Goal: Task Accomplishment & Management: Use online tool/utility

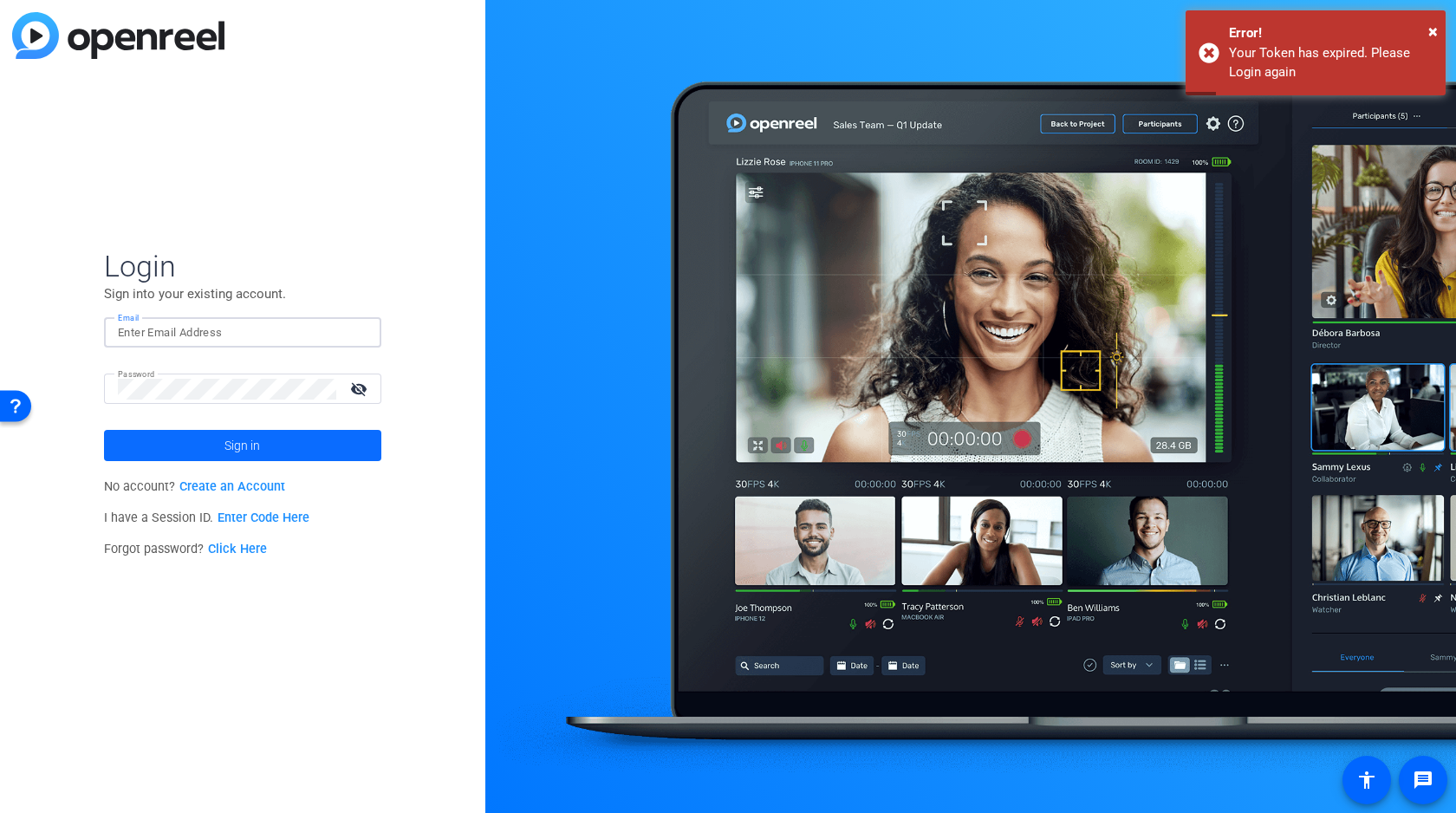
type input "[PERSON_NAME][EMAIL_ADDRESS][DOMAIN_NAME]"
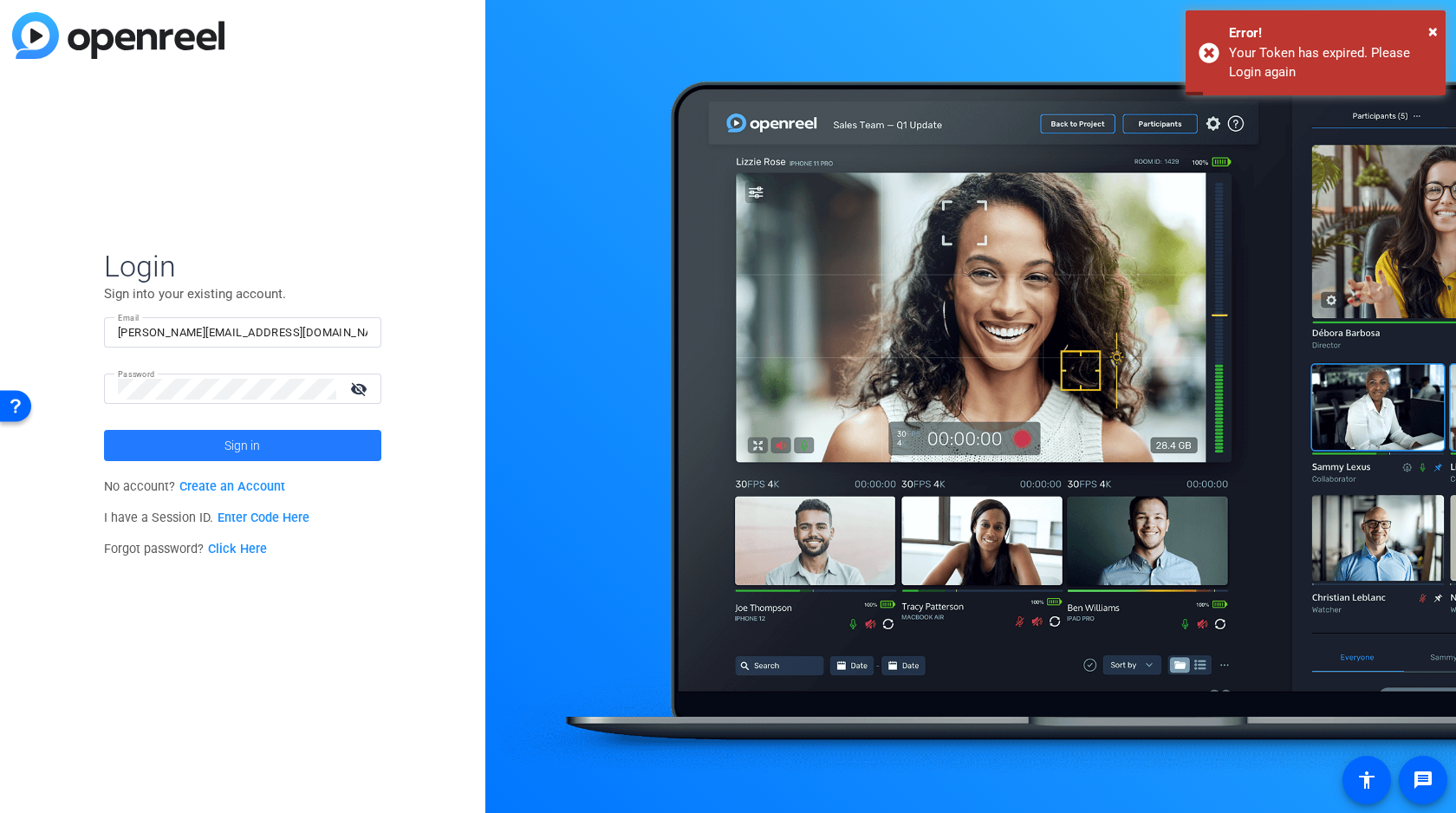
click at [229, 445] on span "Sign in" at bounding box center [243, 446] width 36 height 43
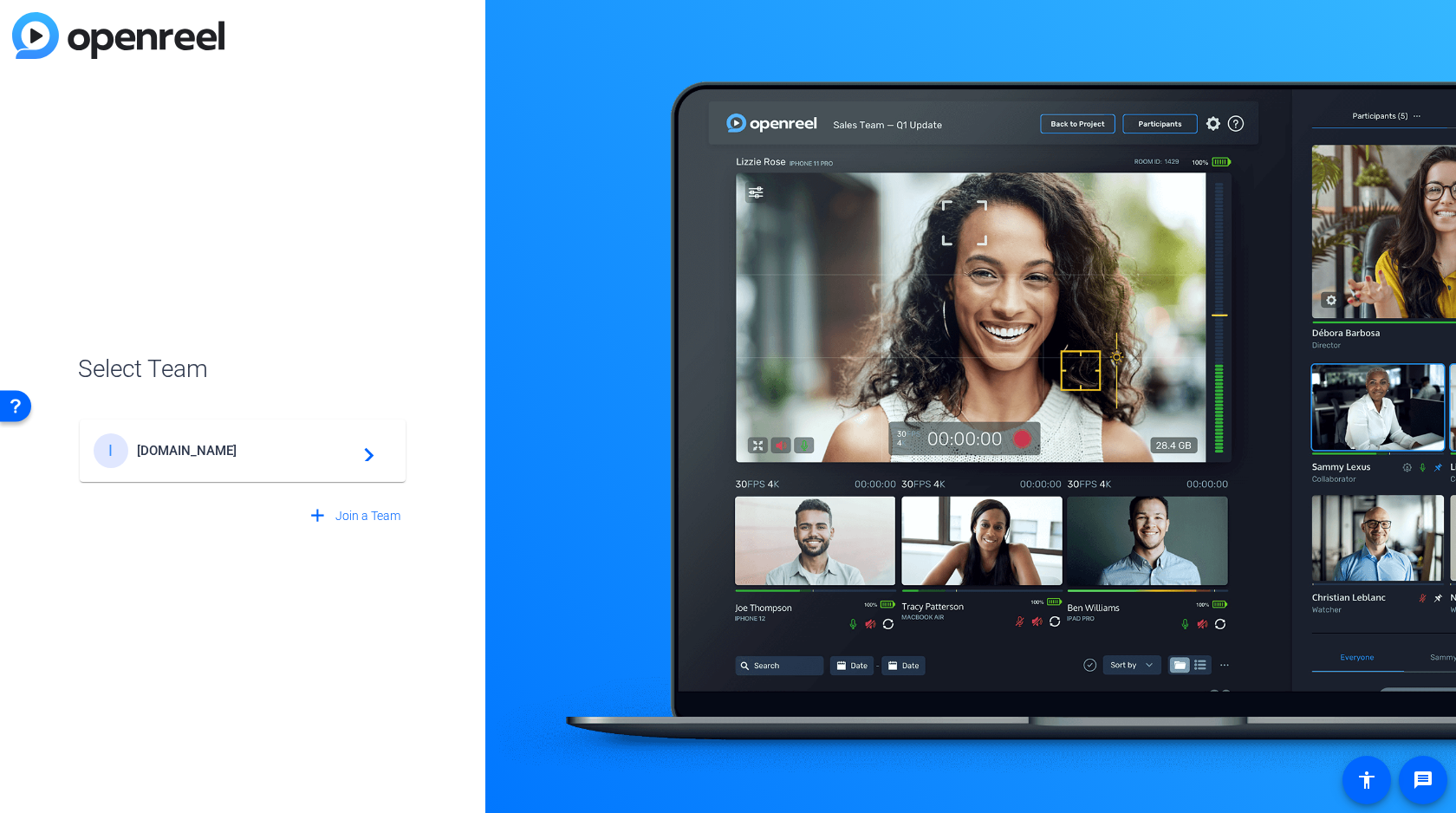
click at [233, 459] on div "I Incos.Media navigate_next" at bounding box center [243, 451] width 298 height 35
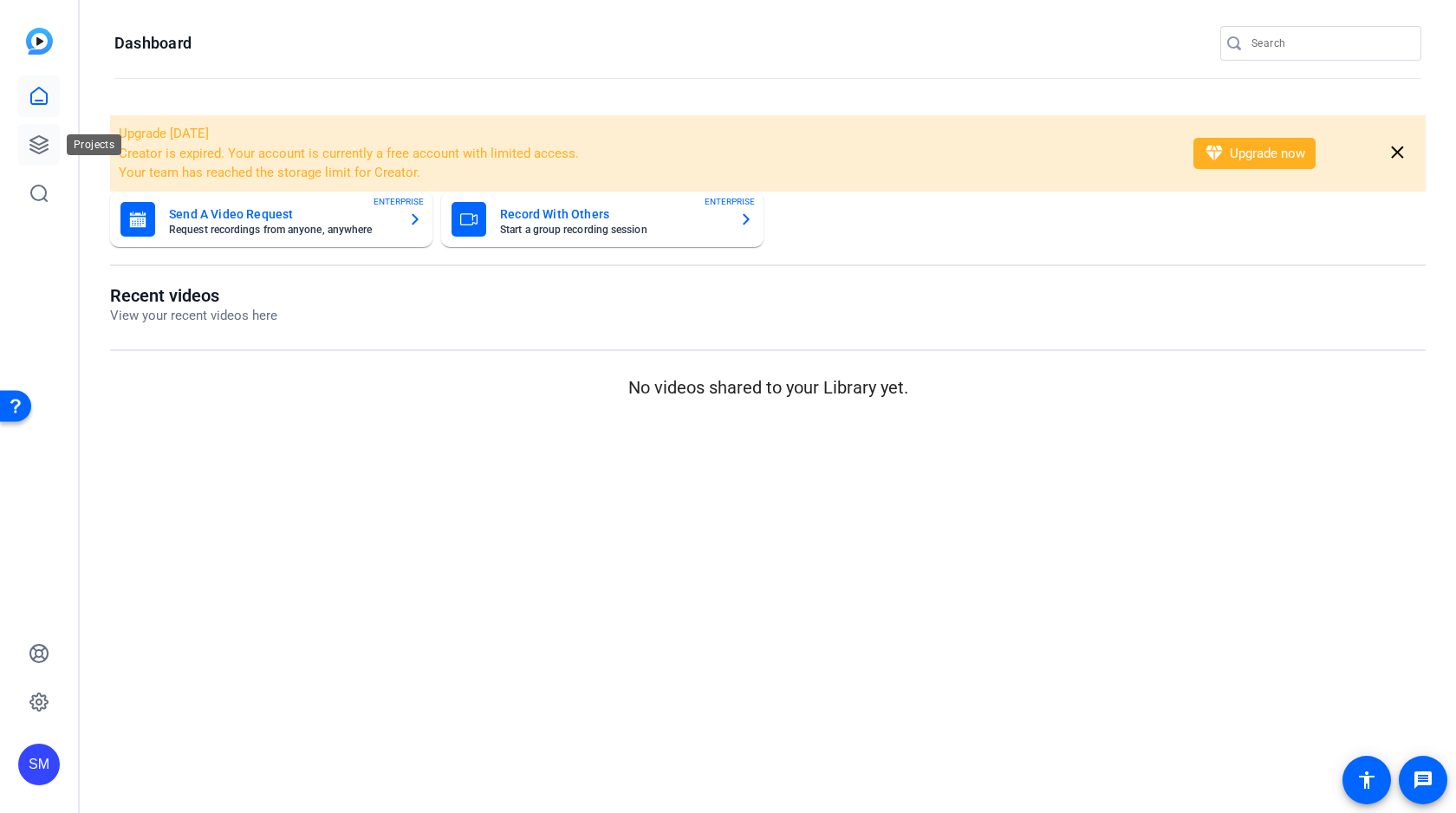
click at [46, 145] on icon at bounding box center [39, 145] width 17 height 17
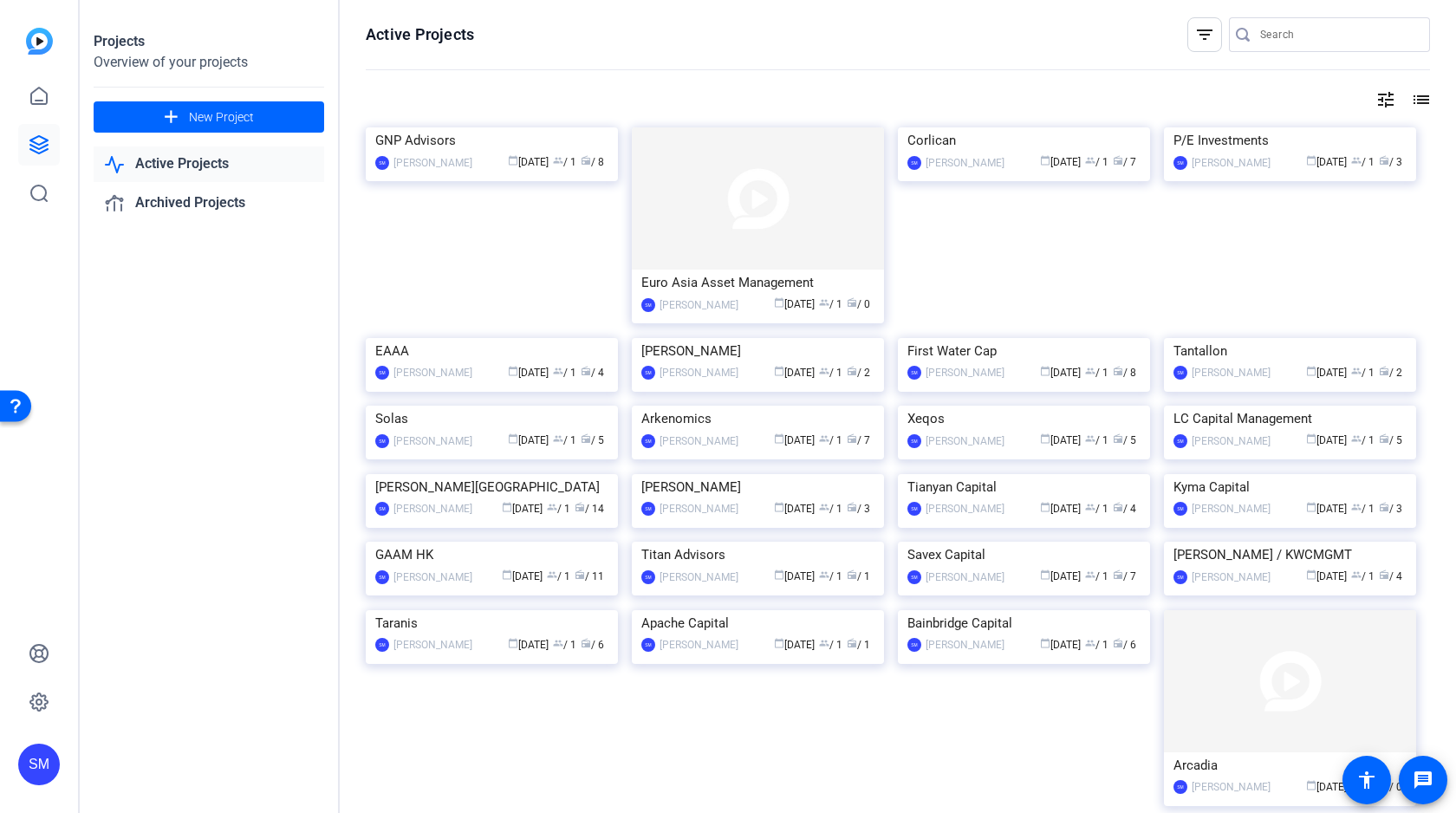
click at [1283, 38] on input "Search" at bounding box center [1338, 35] width 156 height 21
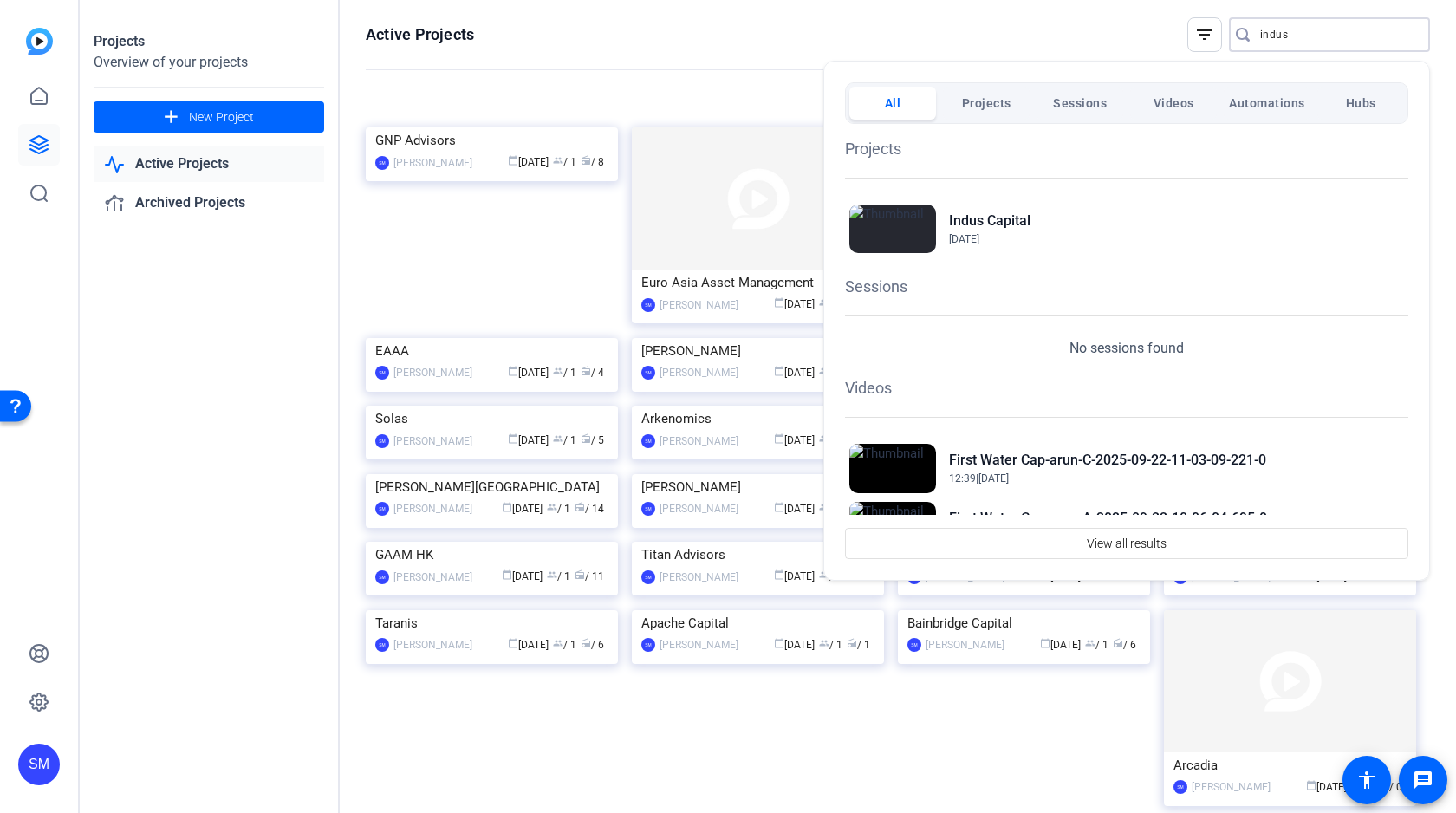
type input "indus"
click at [973, 218] on h2 "Indus Capital" at bounding box center [989, 221] width 82 height 21
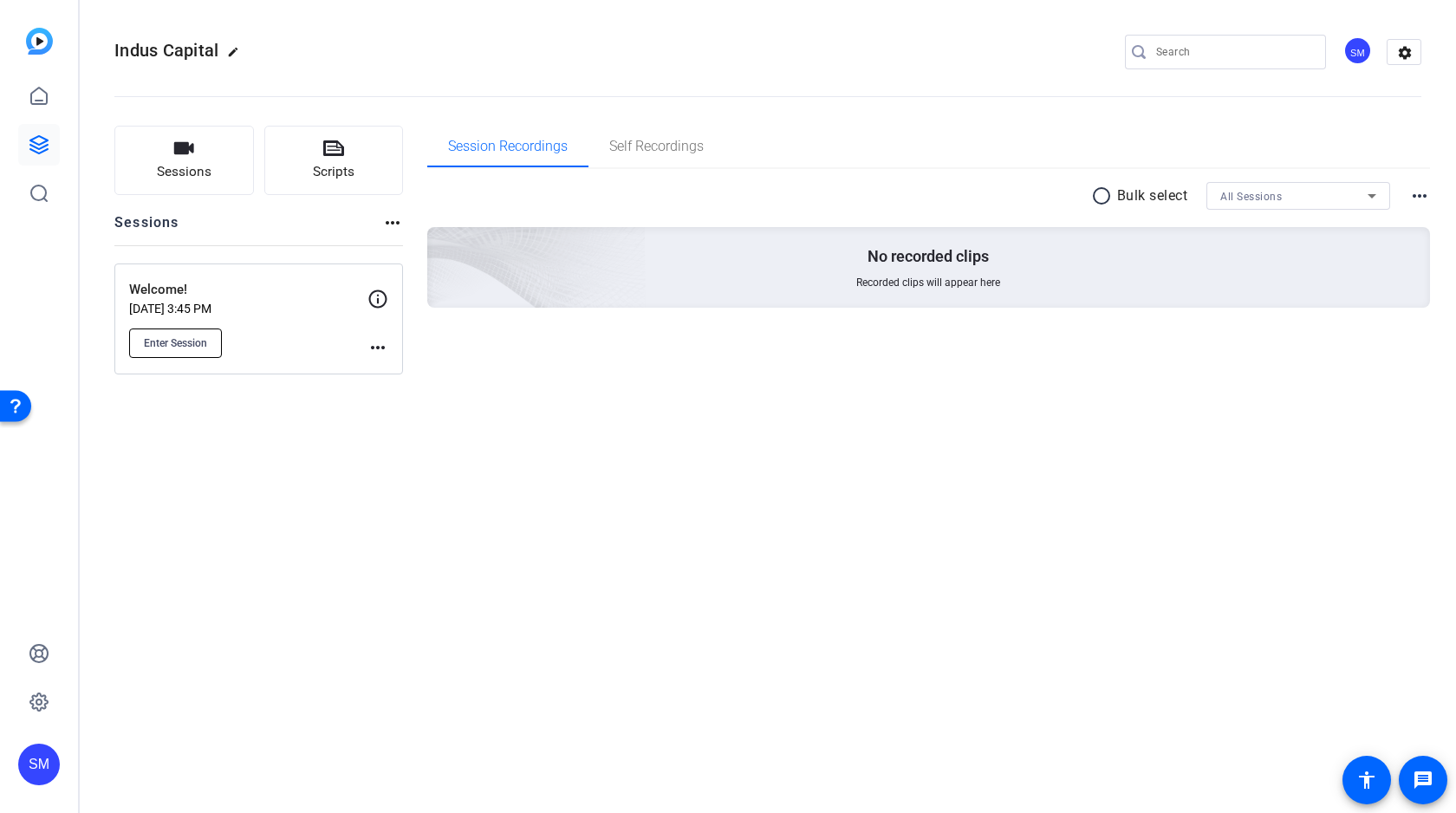
click at [178, 341] on span "Enter Session" at bounding box center [175, 343] width 63 height 14
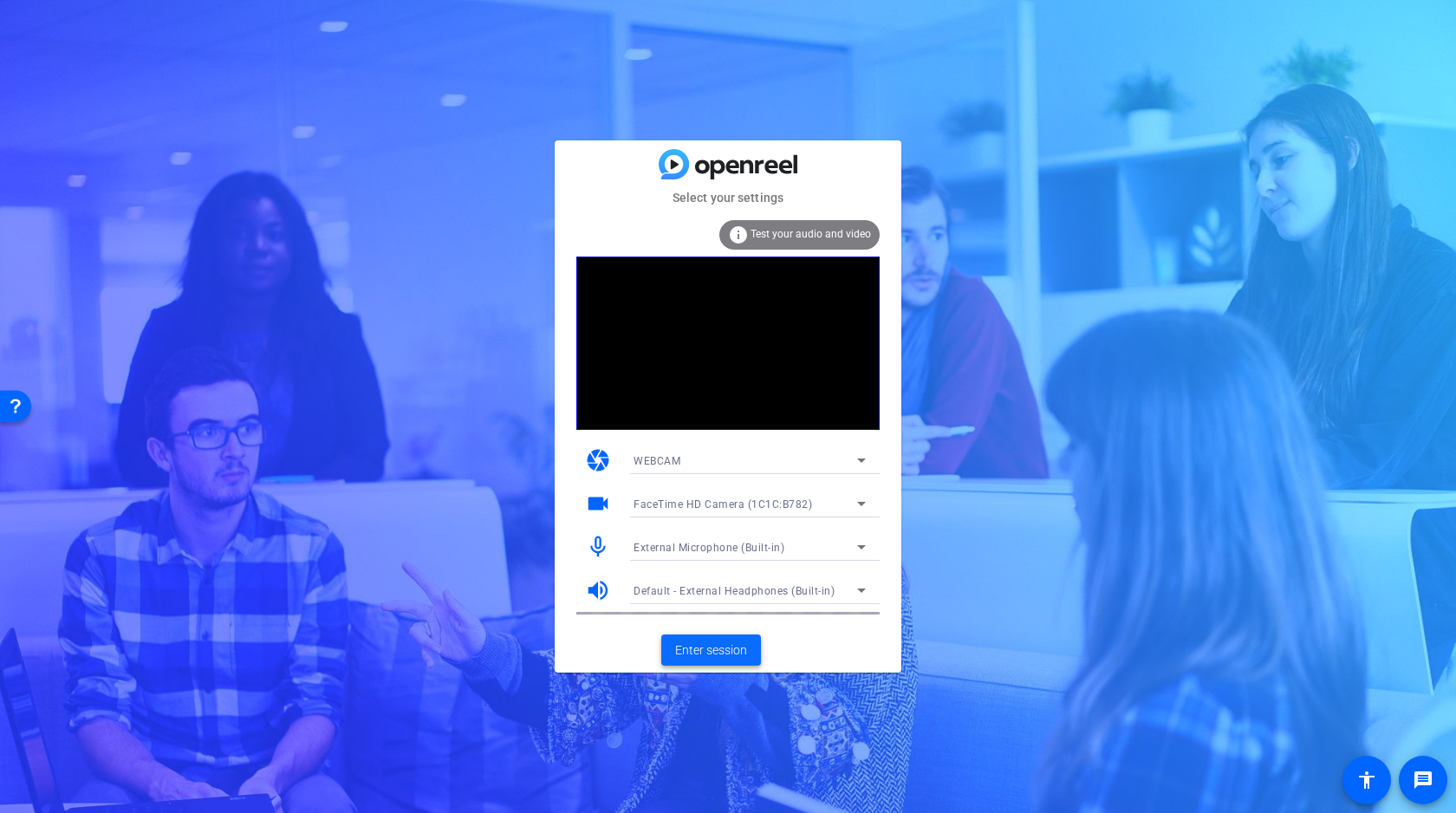
click at [736, 647] on span "Enter session" at bounding box center [711, 650] width 71 height 18
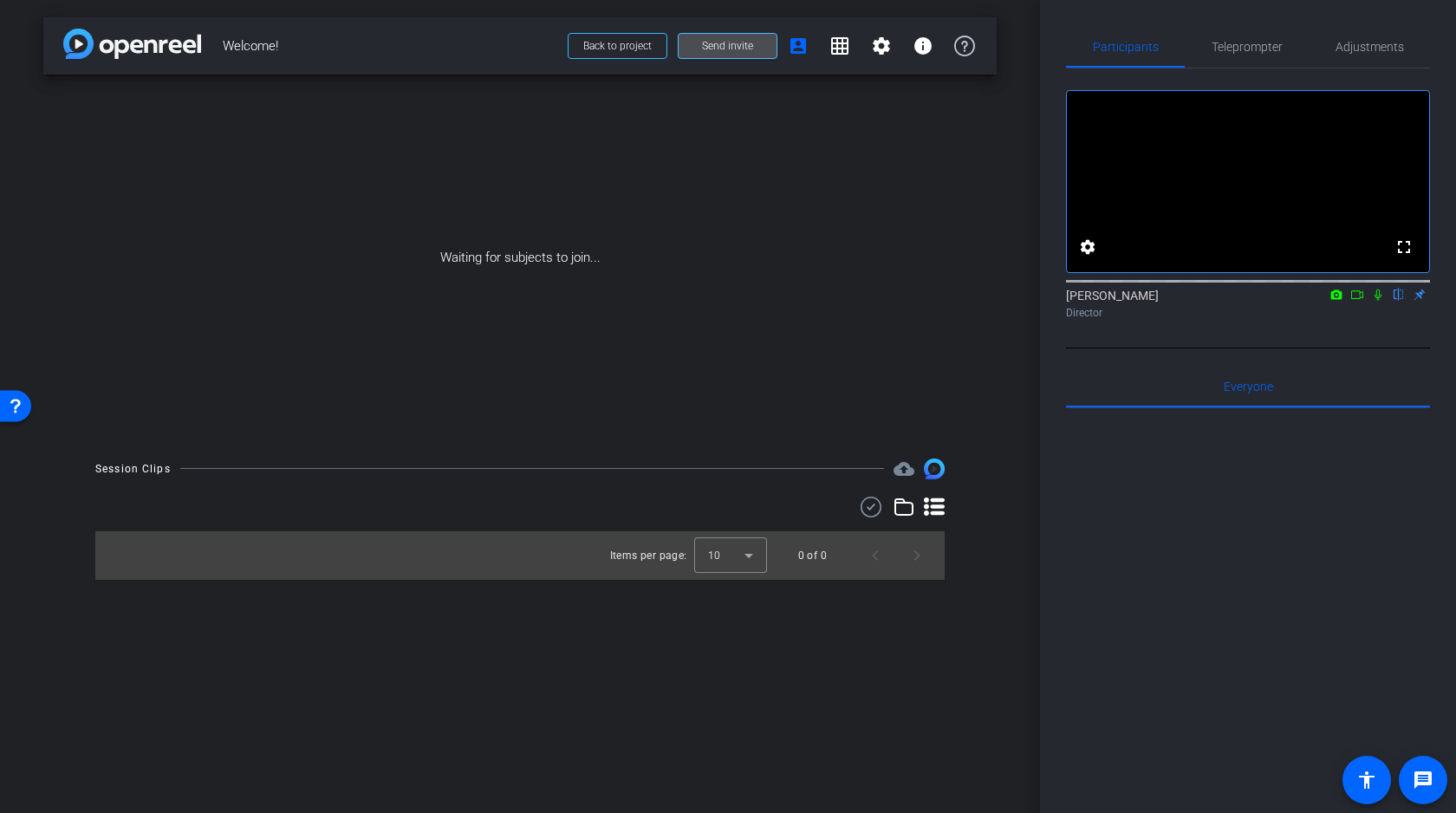
click at [730, 47] on span "Send invite" at bounding box center [727, 45] width 51 height 14
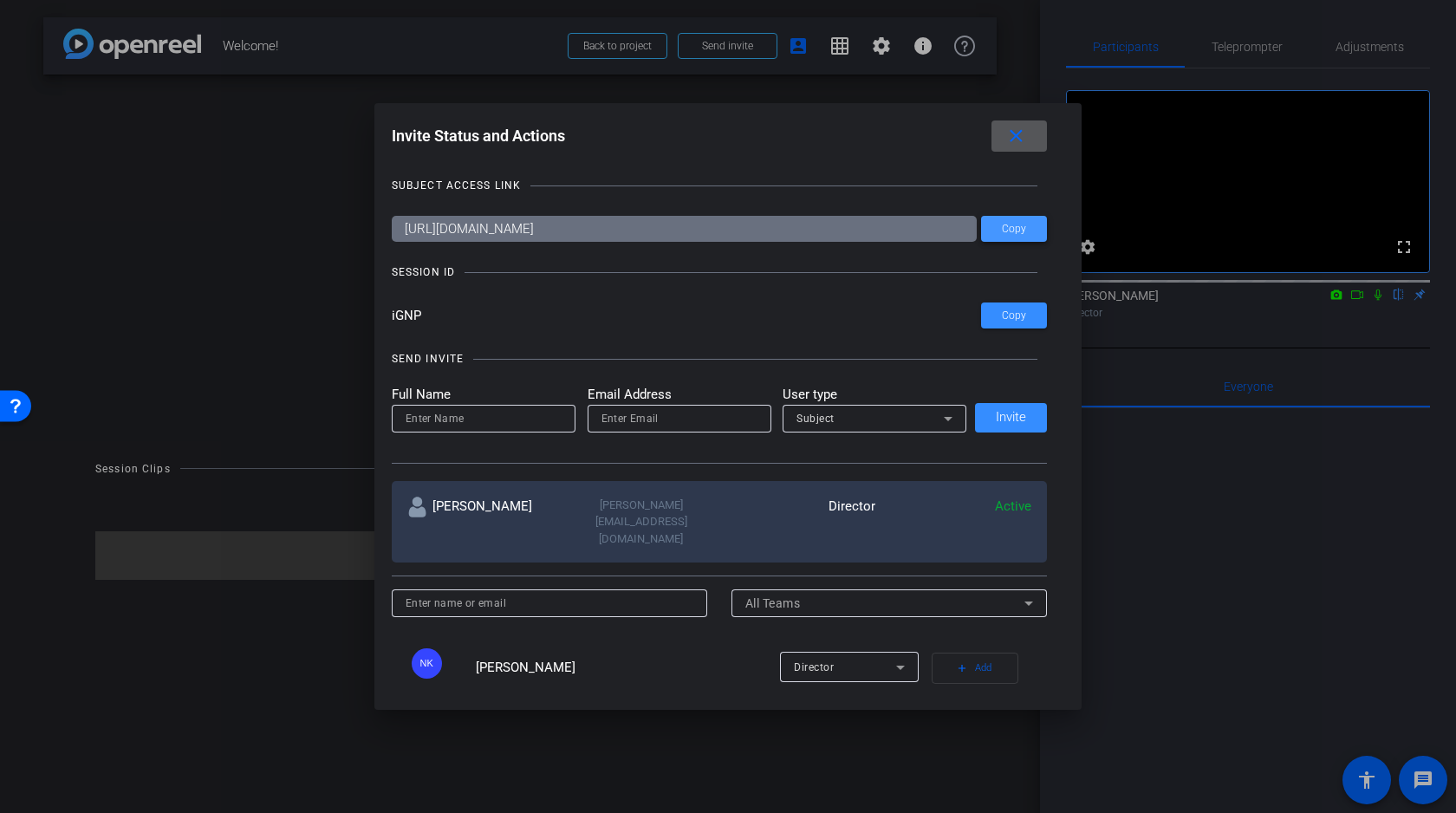
click at [1016, 226] on span "Copy" at bounding box center [1014, 230] width 24 height 13
click at [1018, 133] on mat-icon "close" at bounding box center [1016, 136] width 22 height 22
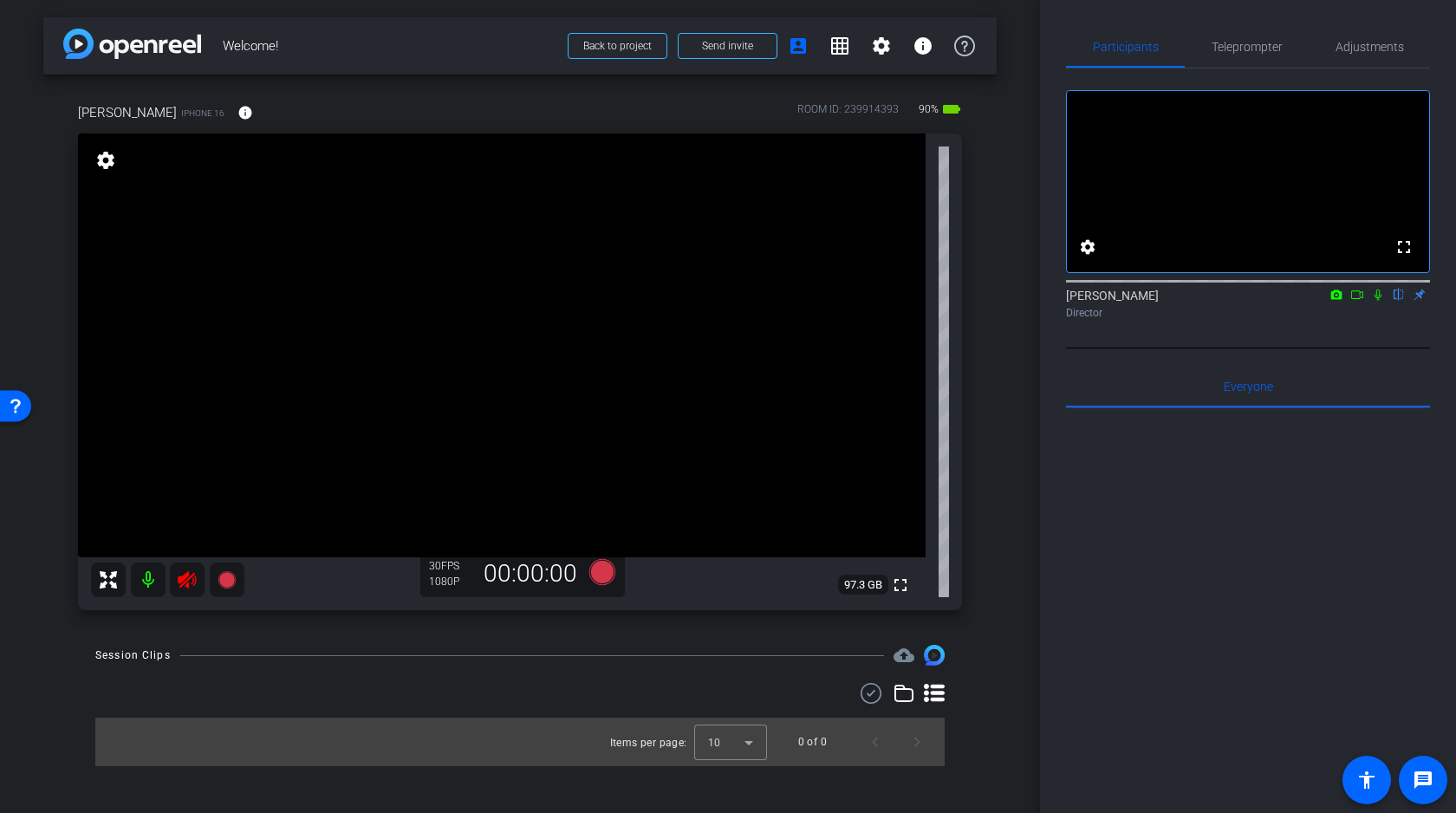
click at [188, 580] on icon at bounding box center [186, 580] width 18 height 17
click at [1374, 48] on span "Adjustments" at bounding box center [1369, 46] width 69 height 12
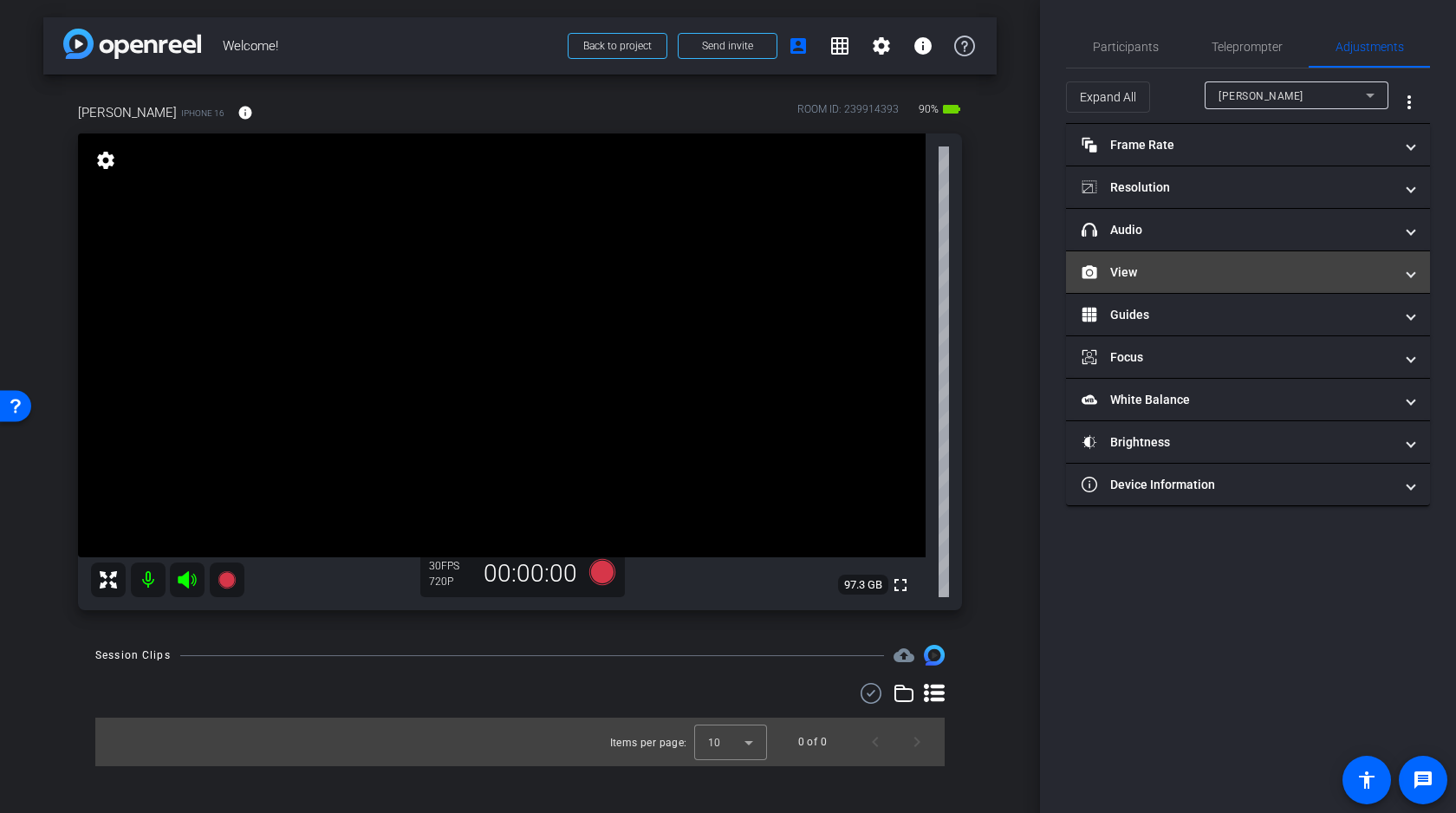
click at [1203, 276] on mat-panel-title "View" at bounding box center [1238, 272] width 312 height 18
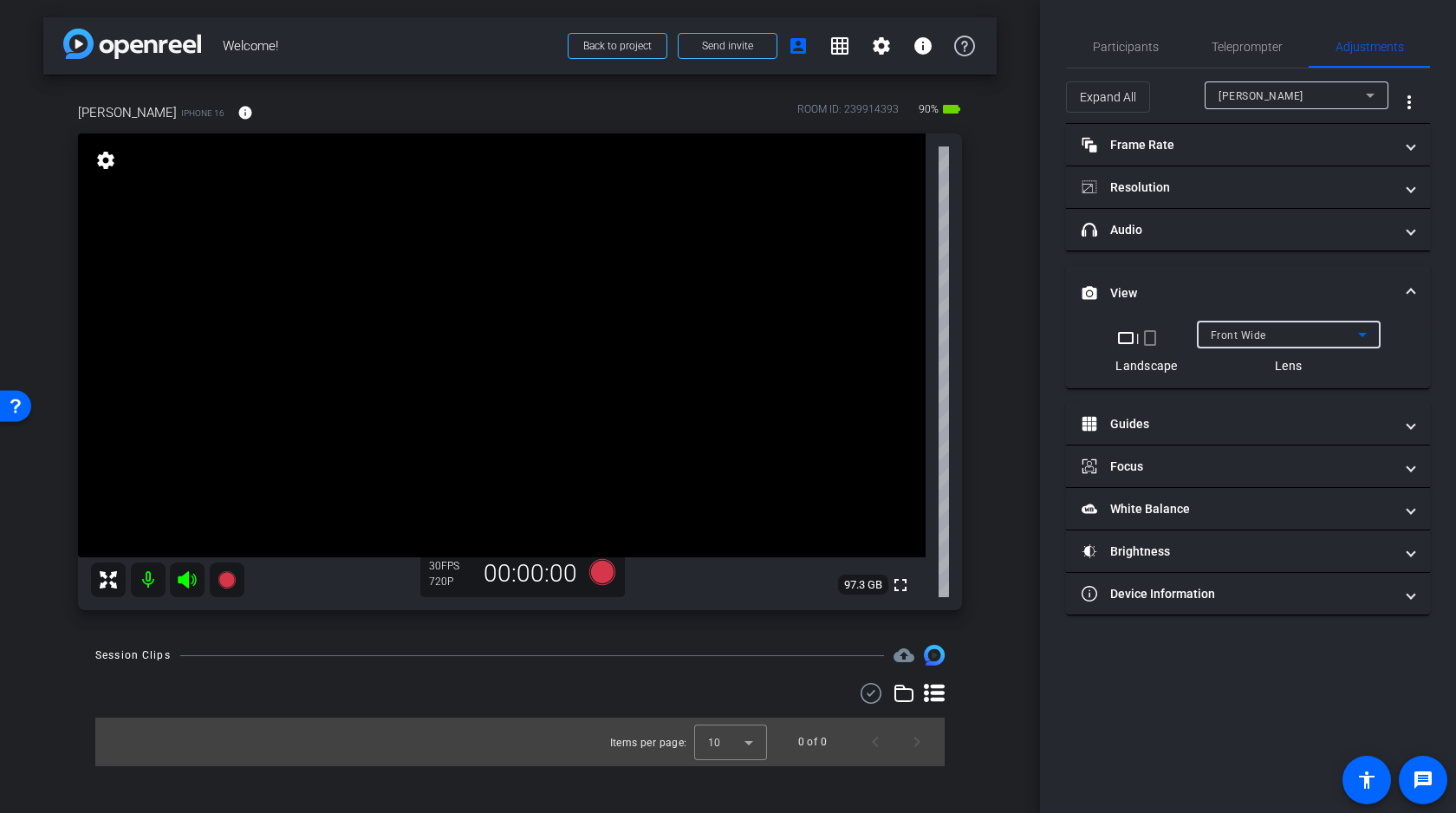
click at [1297, 336] on div "Front Wide" at bounding box center [1284, 335] width 148 height 22
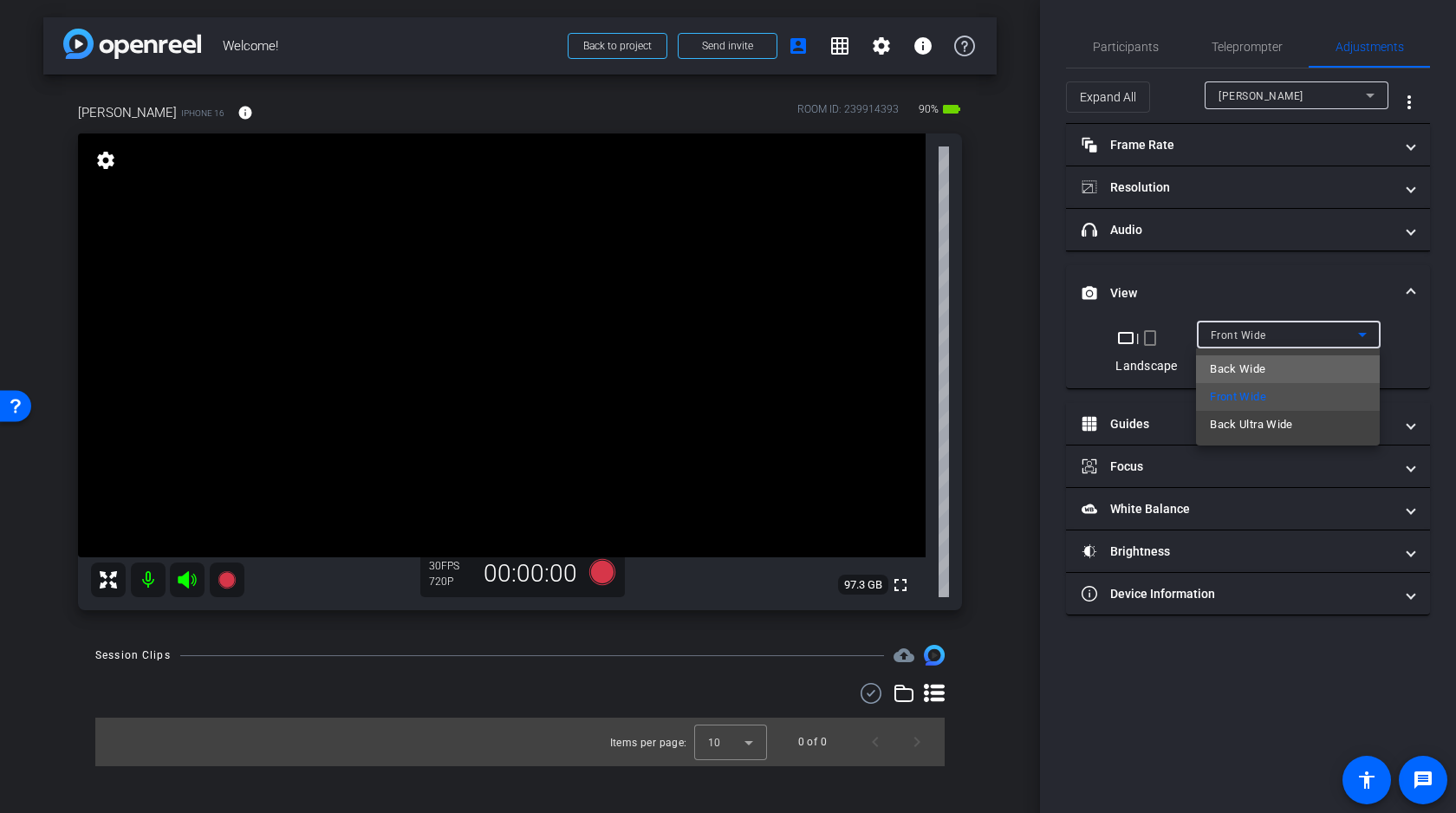
click at [1237, 369] on span "Back Wide" at bounding box center [1237, 369] width 55 height 21
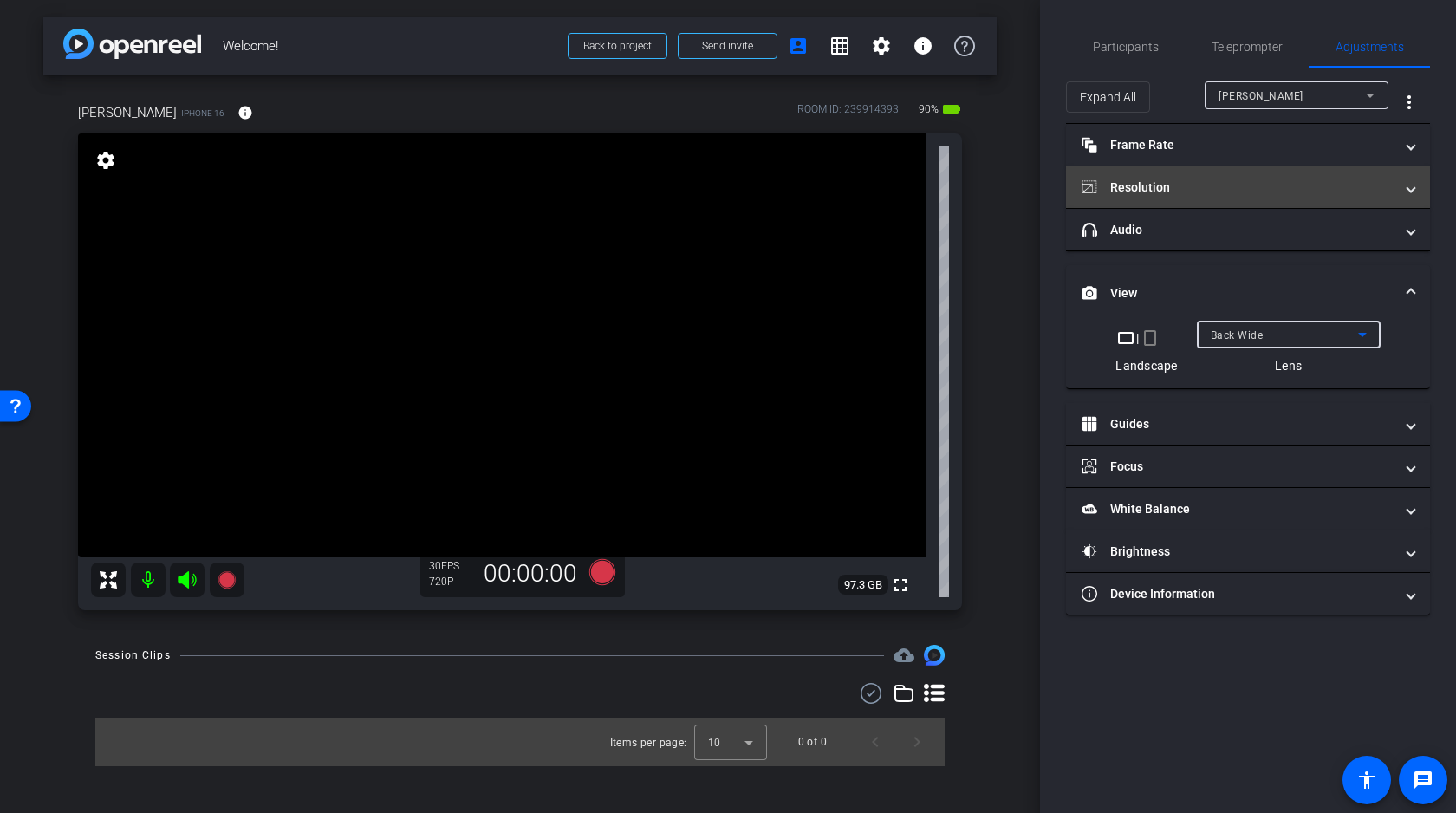
click at [1274, 186] on mat-panel-title "Resolution" at bounding box center [1238, 187] width 312 height 18
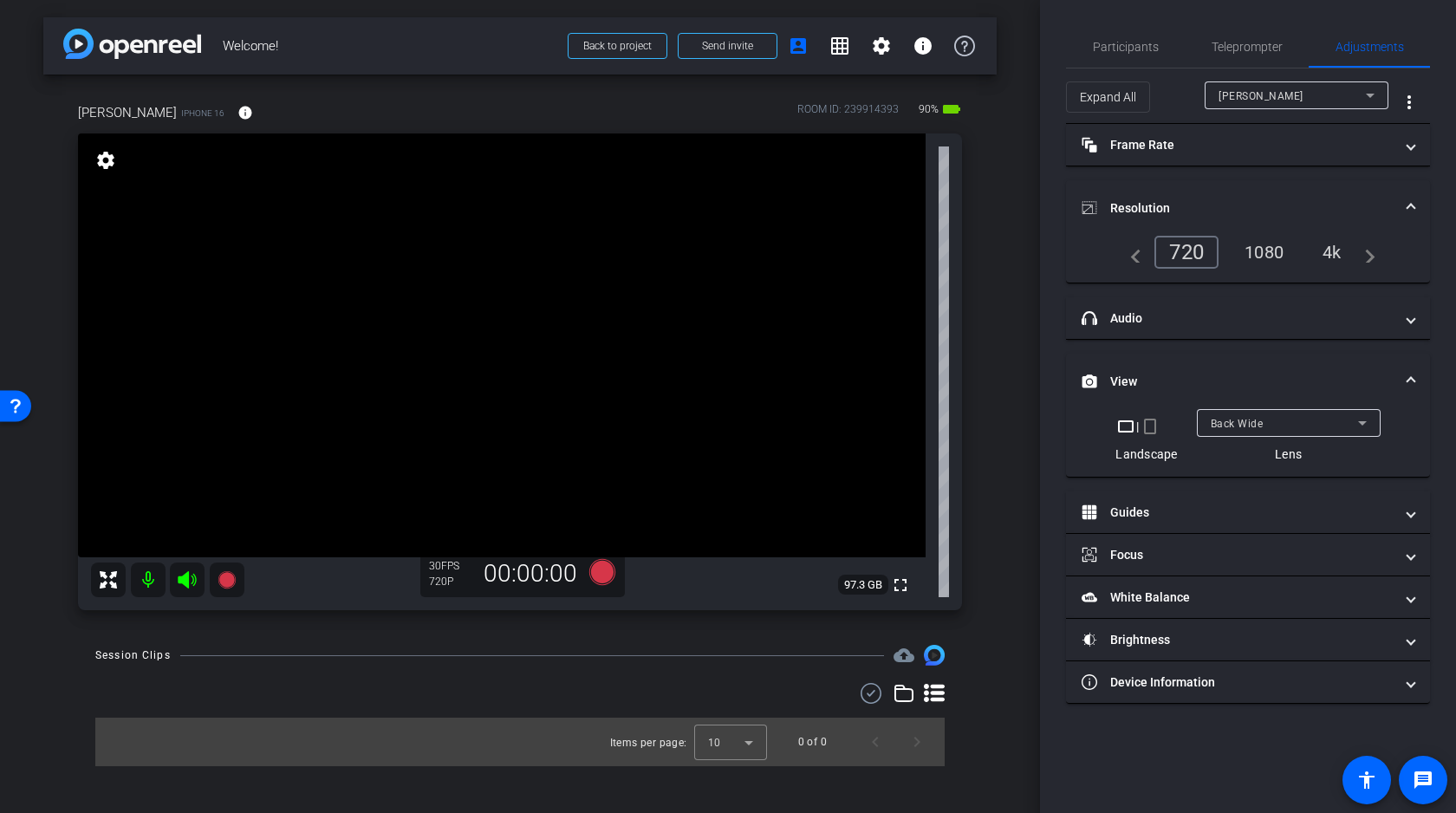
click at [1330, 249] on div "4k" at bounding box center [1332, 251] width 45 height 29
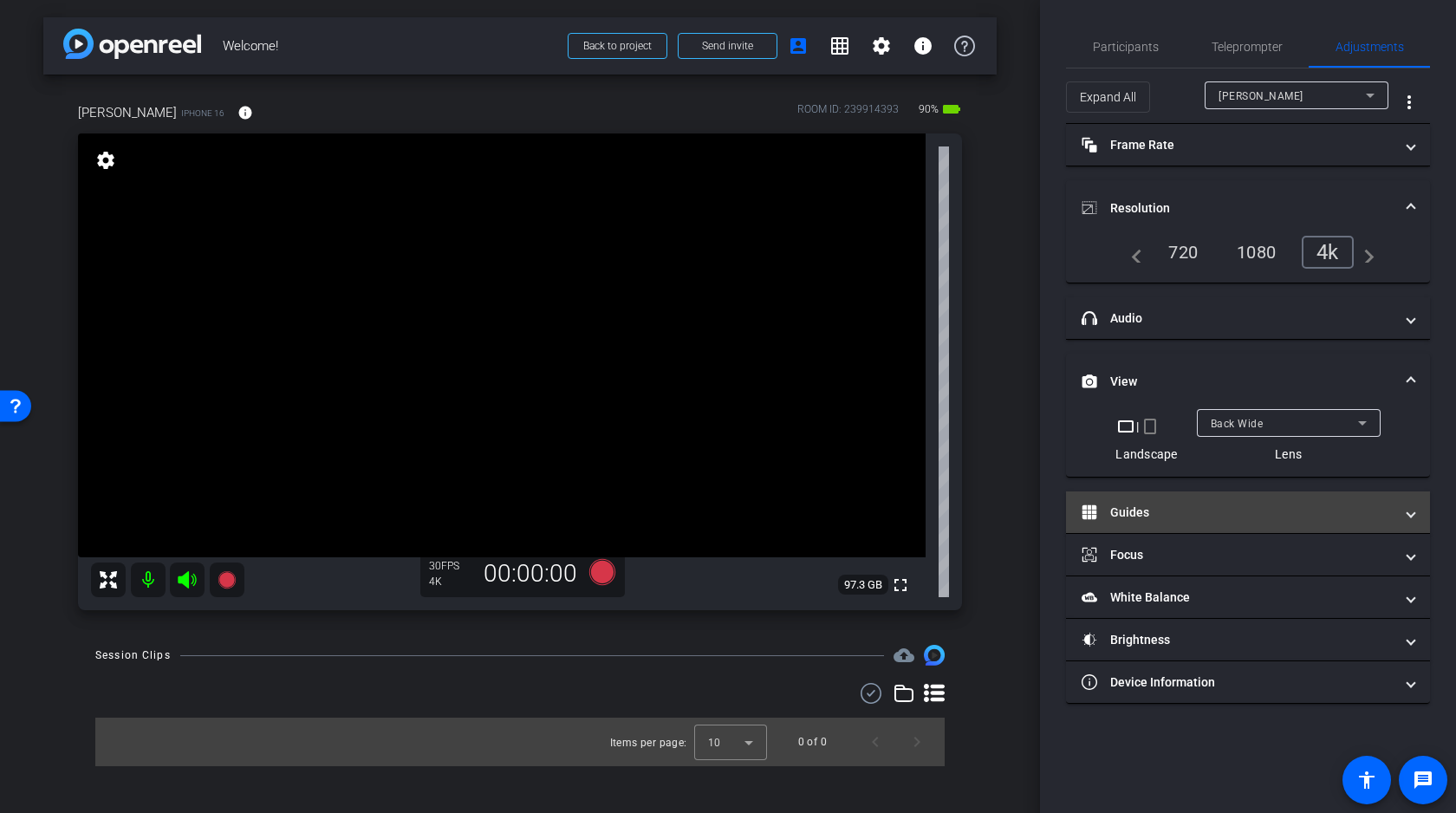
click at [1213, 512] on mat-panel-title "Guides" at bounding box center [1238, 512] width 312 height 18
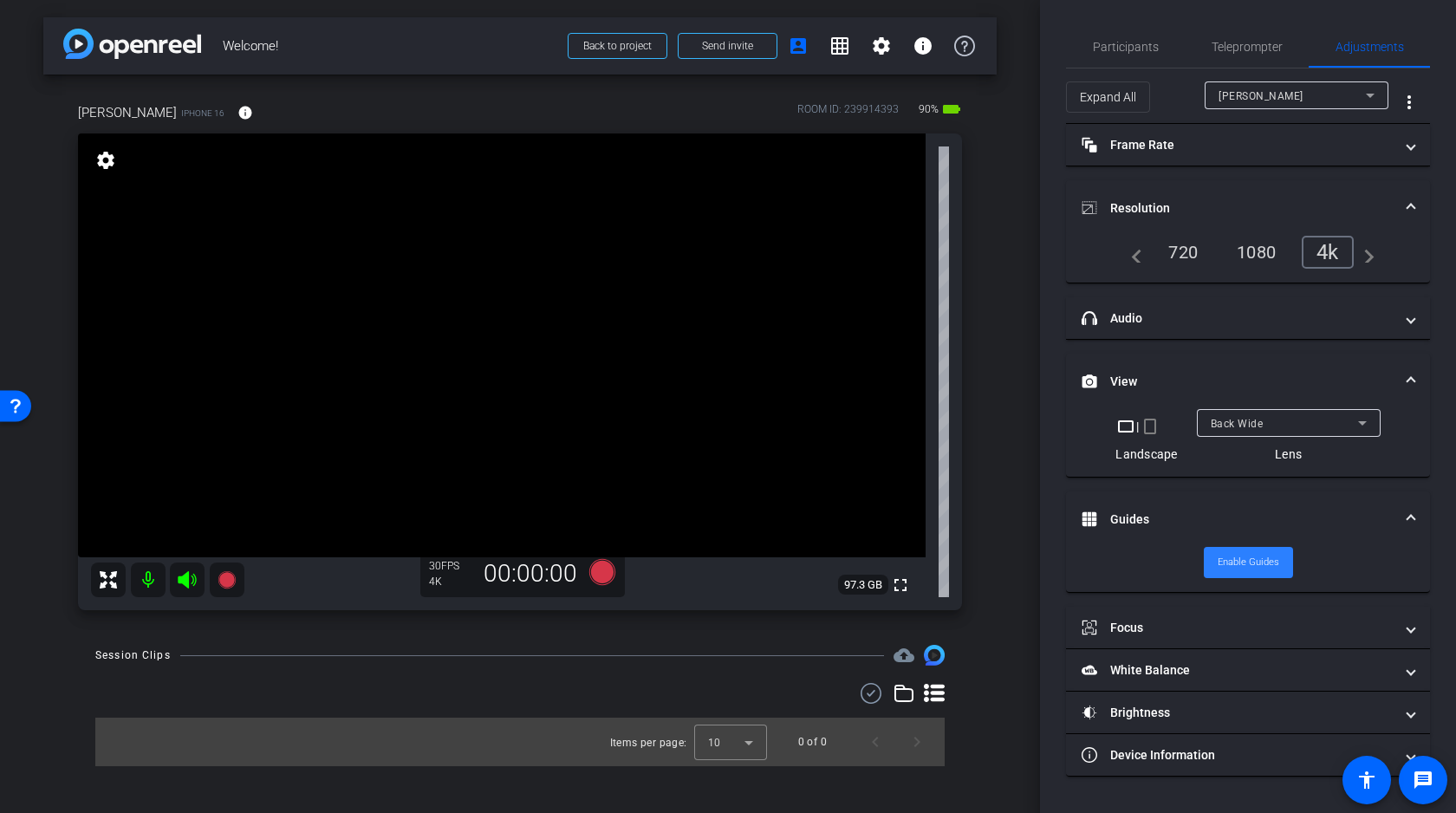
click at [1243, 561] on span "Enable Guides" at bounding box center [1248, 563] width 61 height 26
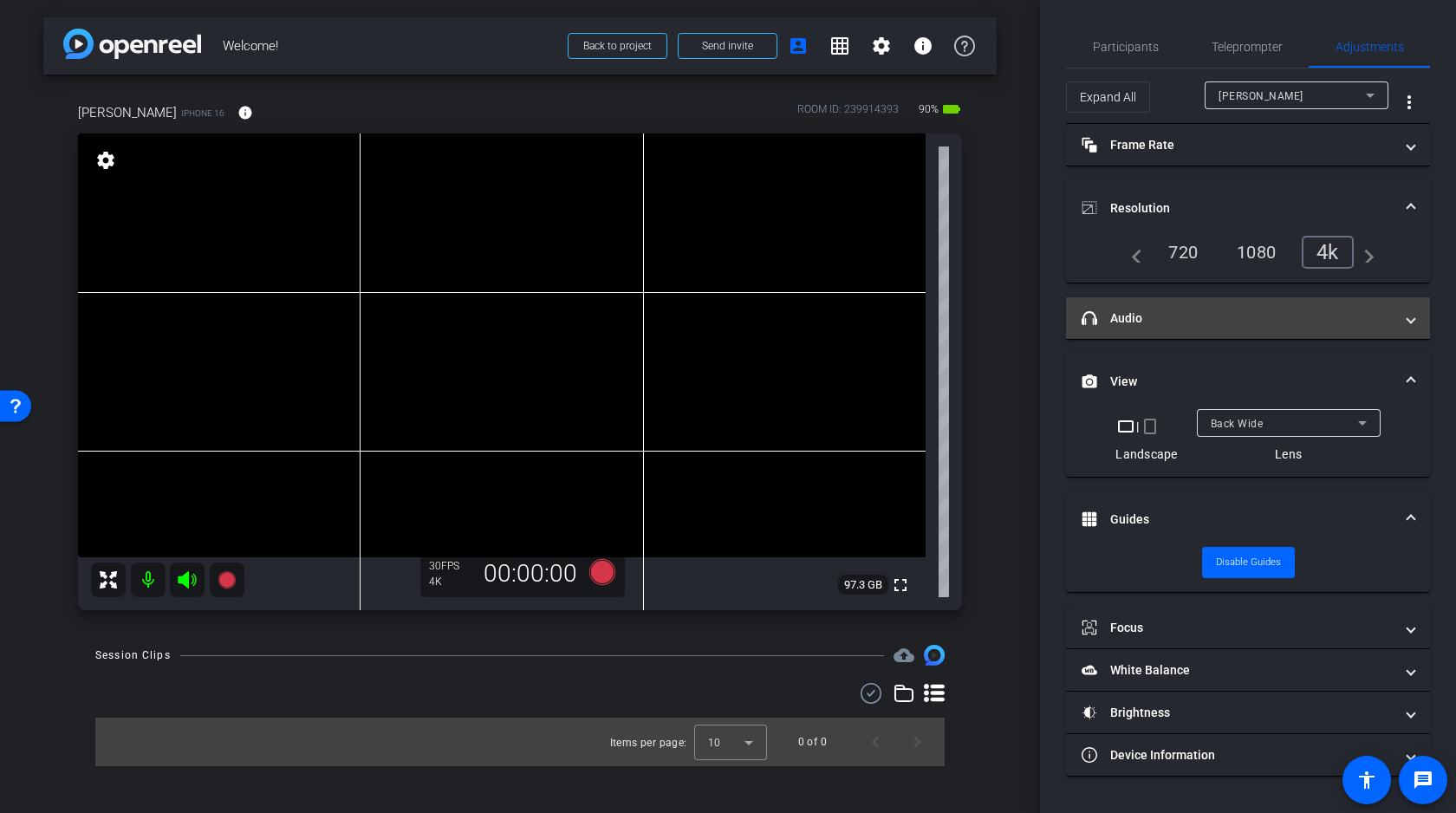
click at [1176, 327] on mat-expansion-panel-header "headphone icon Audio" at bounding box center [1247, 318] width 364 height 41
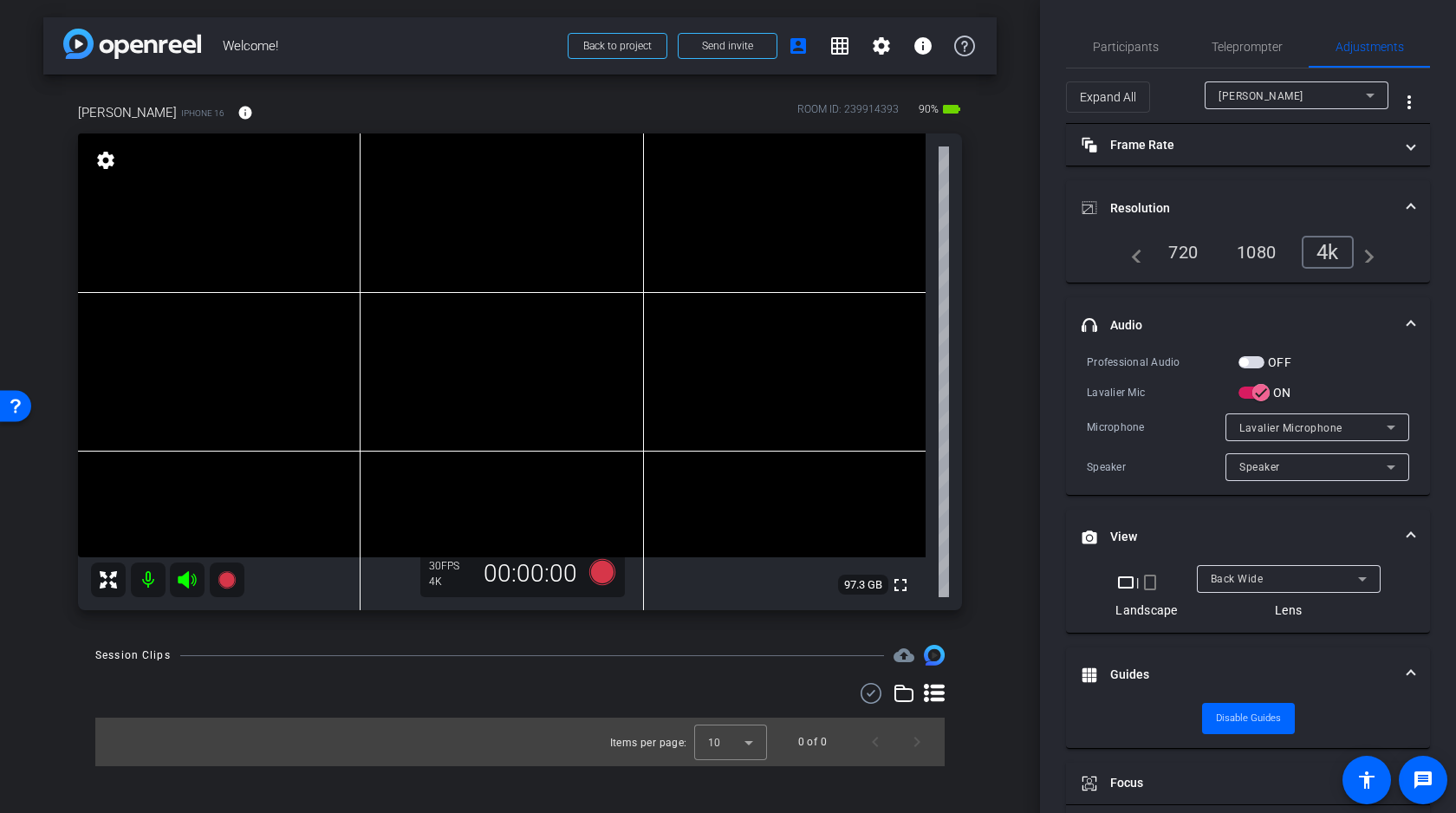
click at [361, 307] on video at bounding box center [501, 345] width 847 height 424
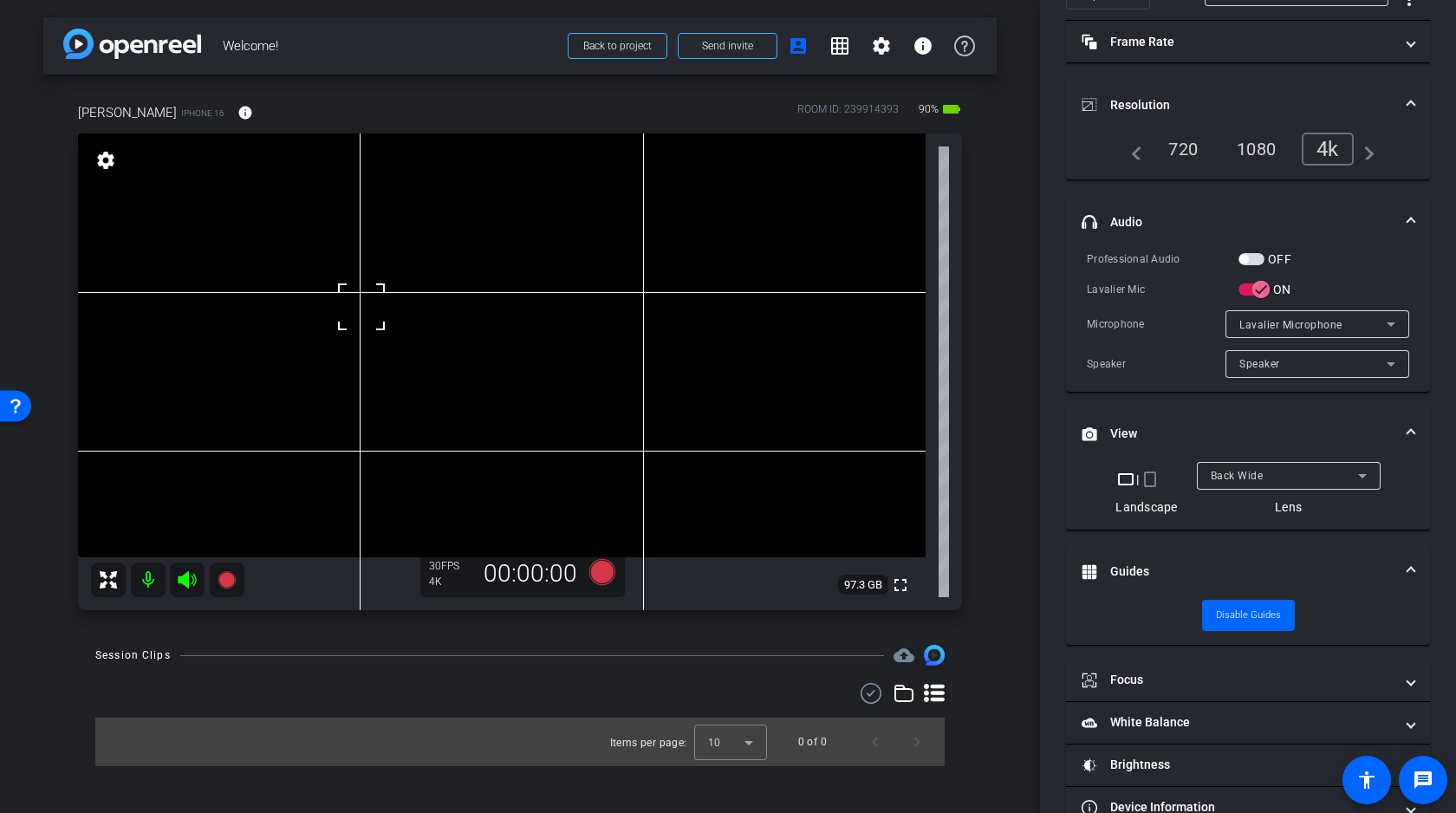
scroll to position [145, 0]
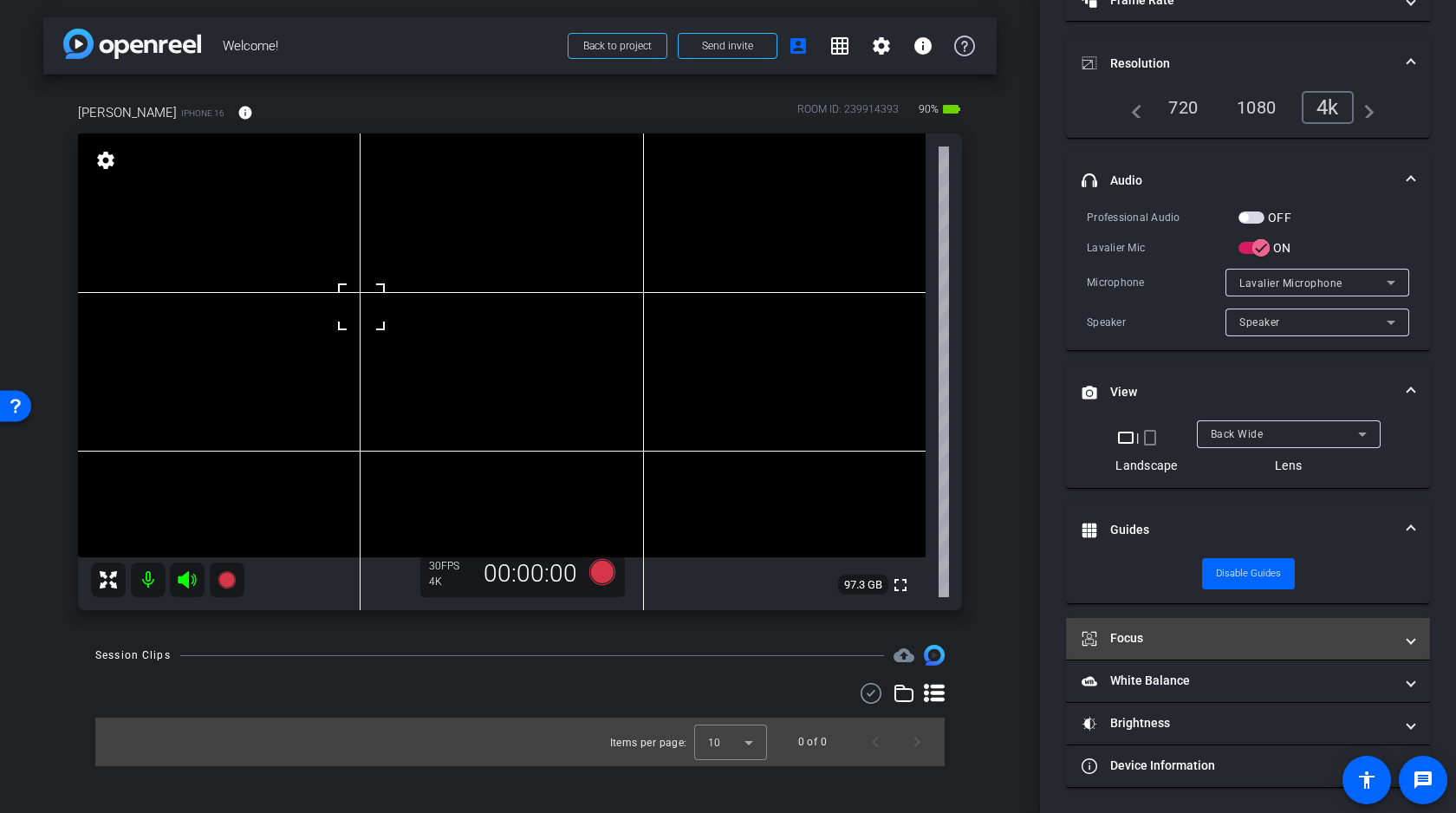
click at [1166, 631] on mat-panel-title "Focus" at bounding box center [1238, 638] width 312 height 18
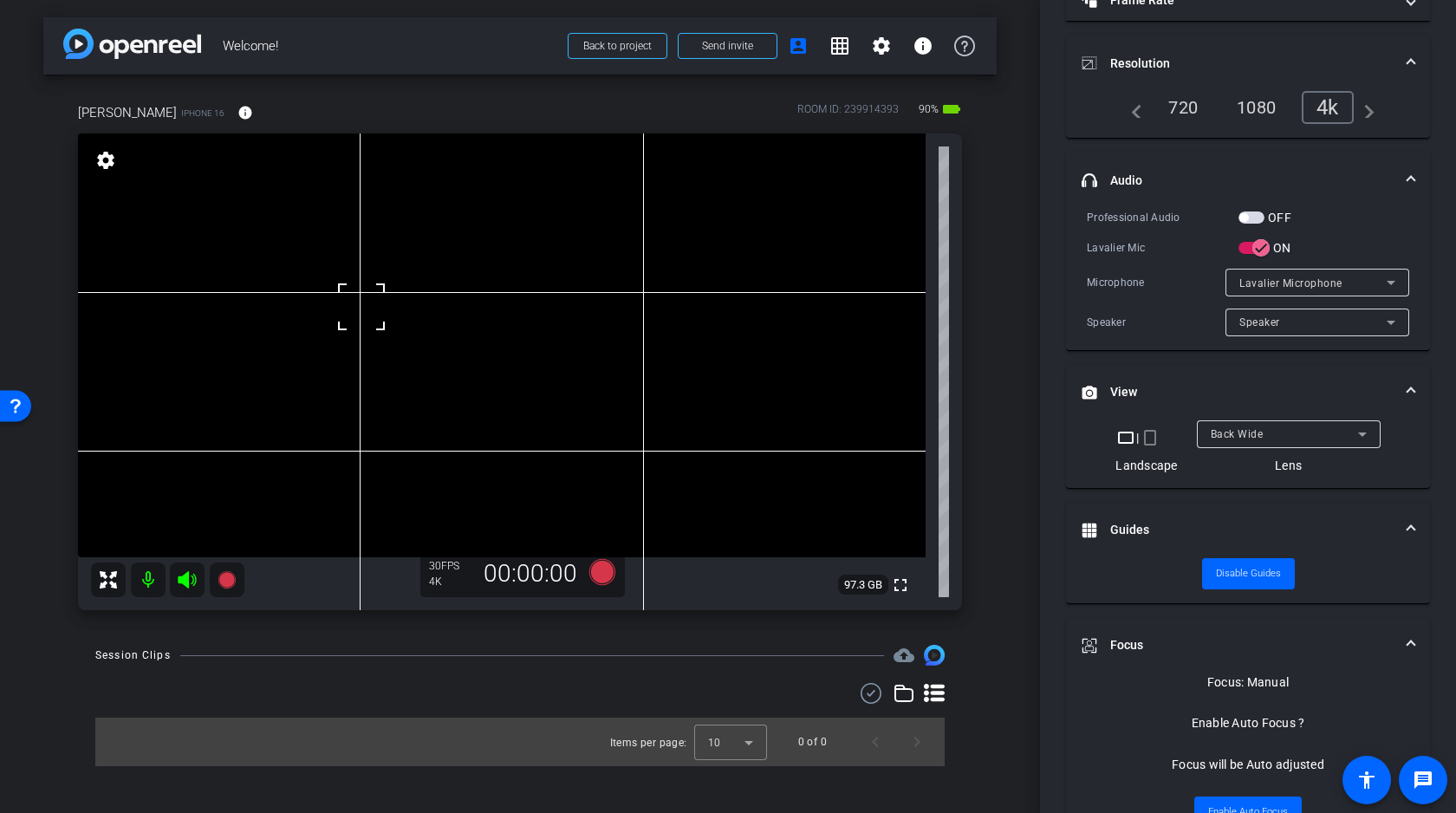
click at [410, 310] on video at bounding box center [501, 345] width 847 height 424
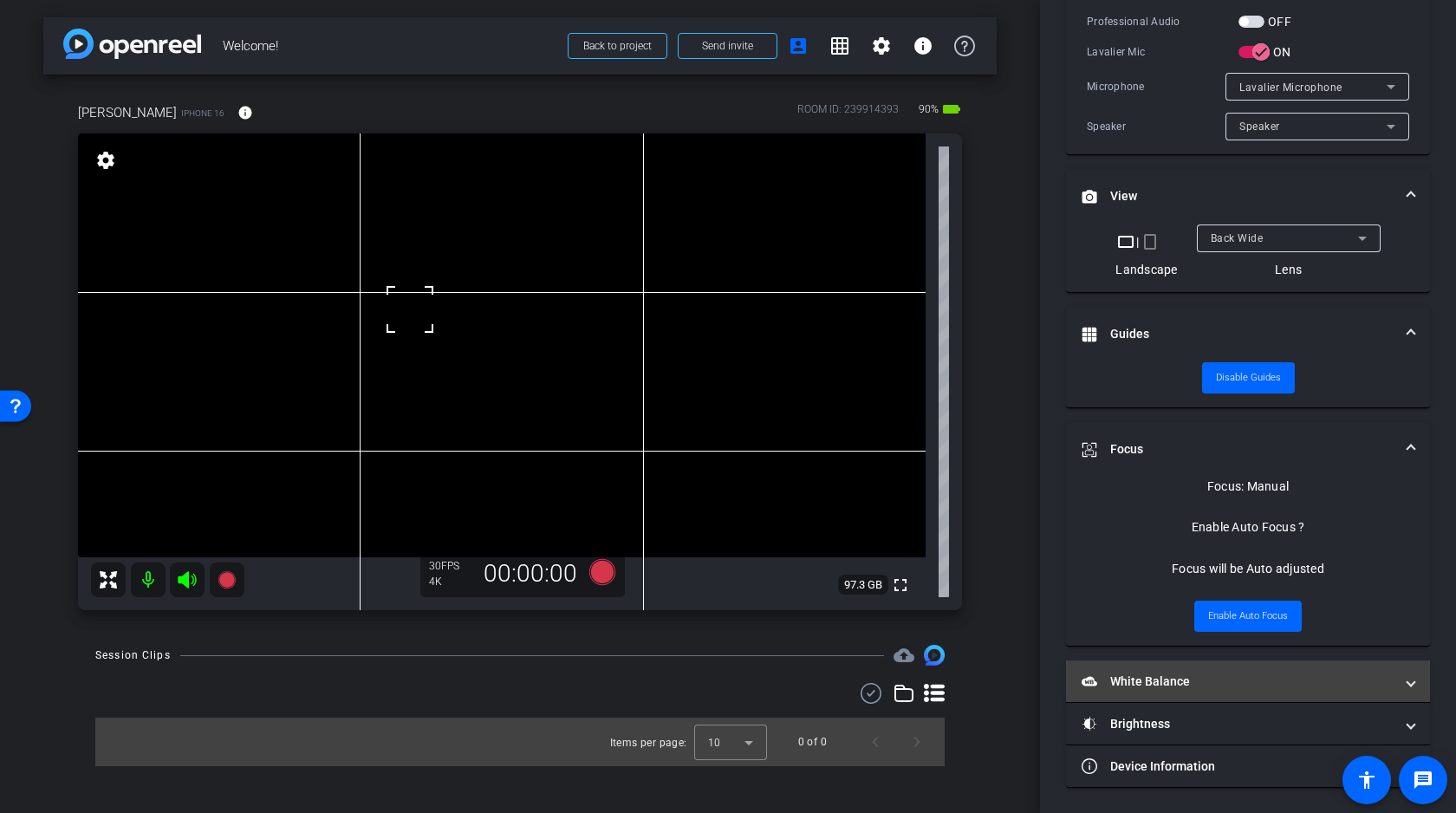
click at [1186, 681] on mat-panel-title "White Balance White Balance" at bounding box center [1238, 681] width 312 height 18
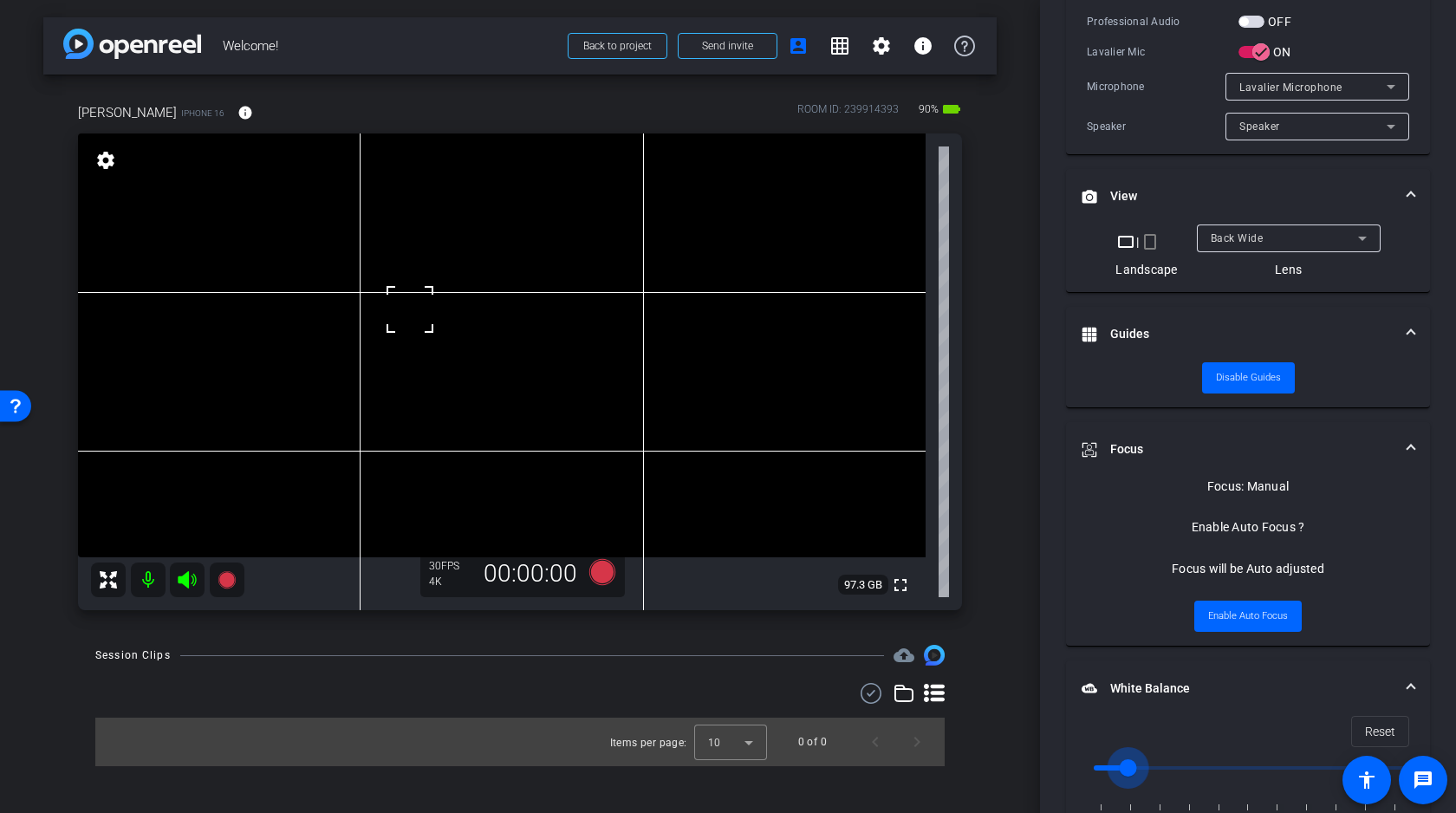
drag, startPoint x: 1089, startPoint y: 762, endPoint x: 1149, endPoint y: 757, distance: 60.2
click at [1149, 757] on input "range" at bounding box center [1255, 768] width 358 height 39
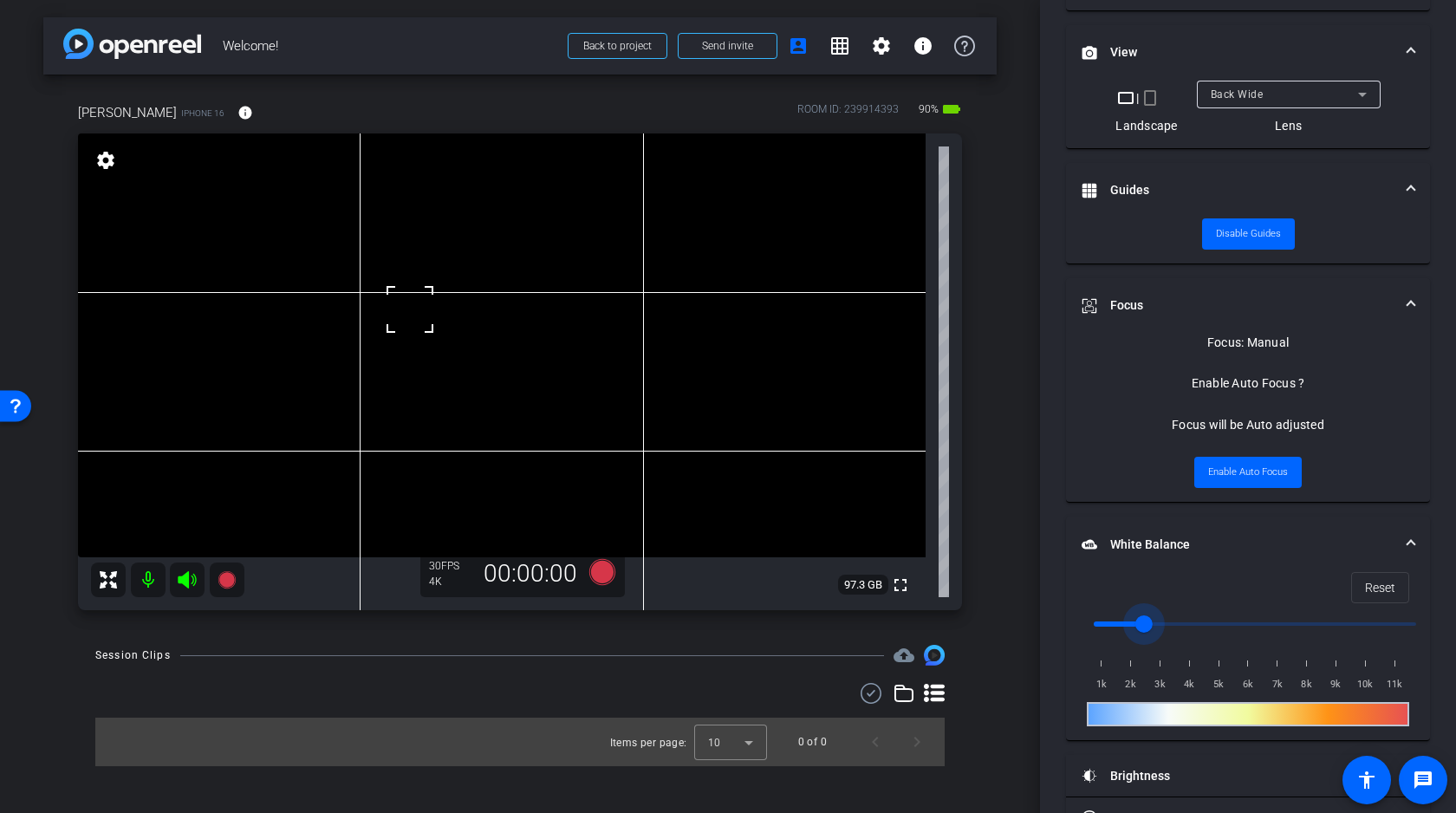
scroll to position [486, 0]
drag, startPoint x: 1142, startPoint y: 619, endPoint x: 1162, endPoint y: 619, distance: 20.0
type input "3000"
click at [1162, 619] on input "range" at bounding box center [1255, 623] width 358 height 39
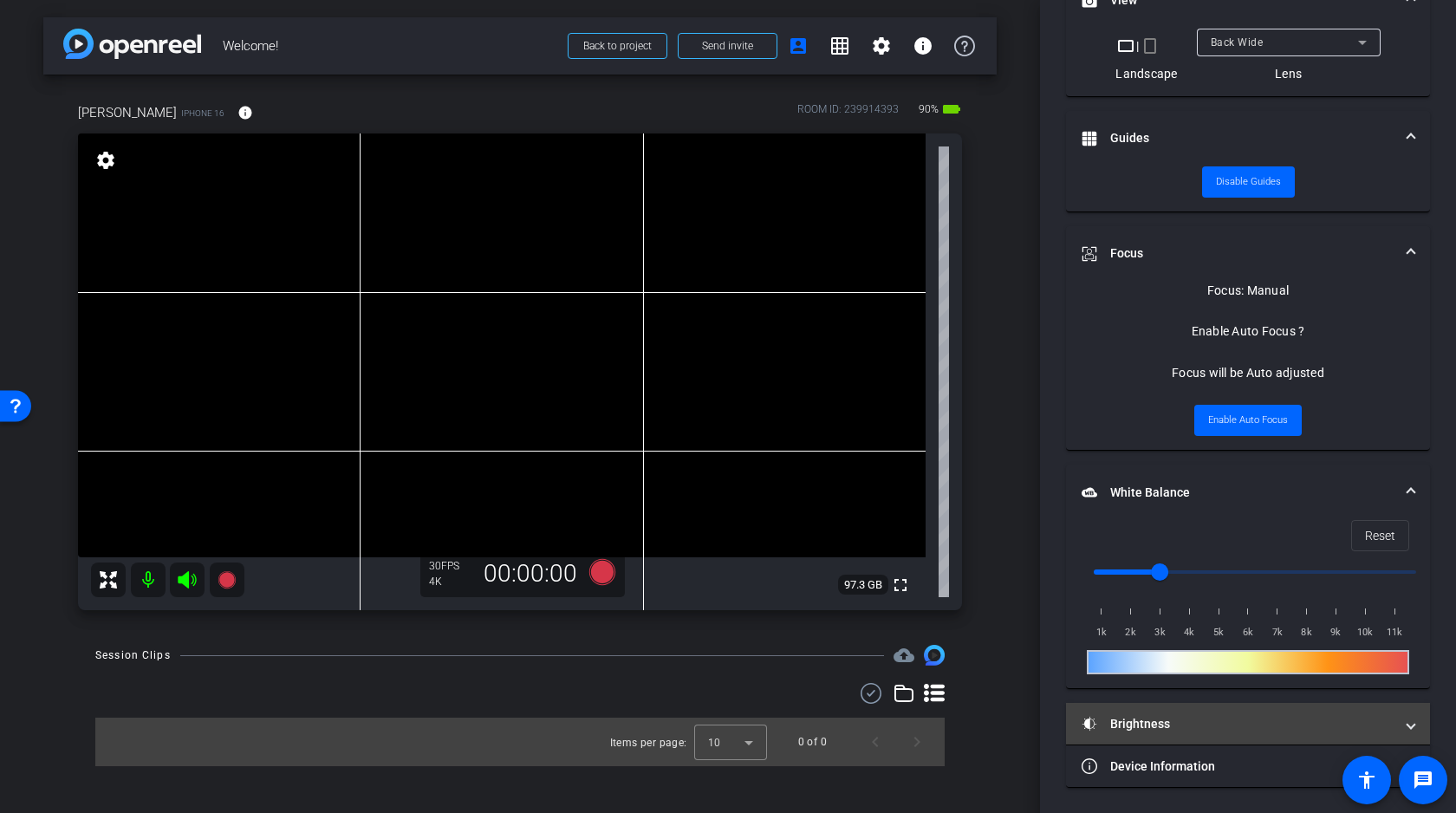
click at [1153, 737] on mat-expansion-panel-header "Brightness" at bounding box center [1247, 724] width 364 height 41
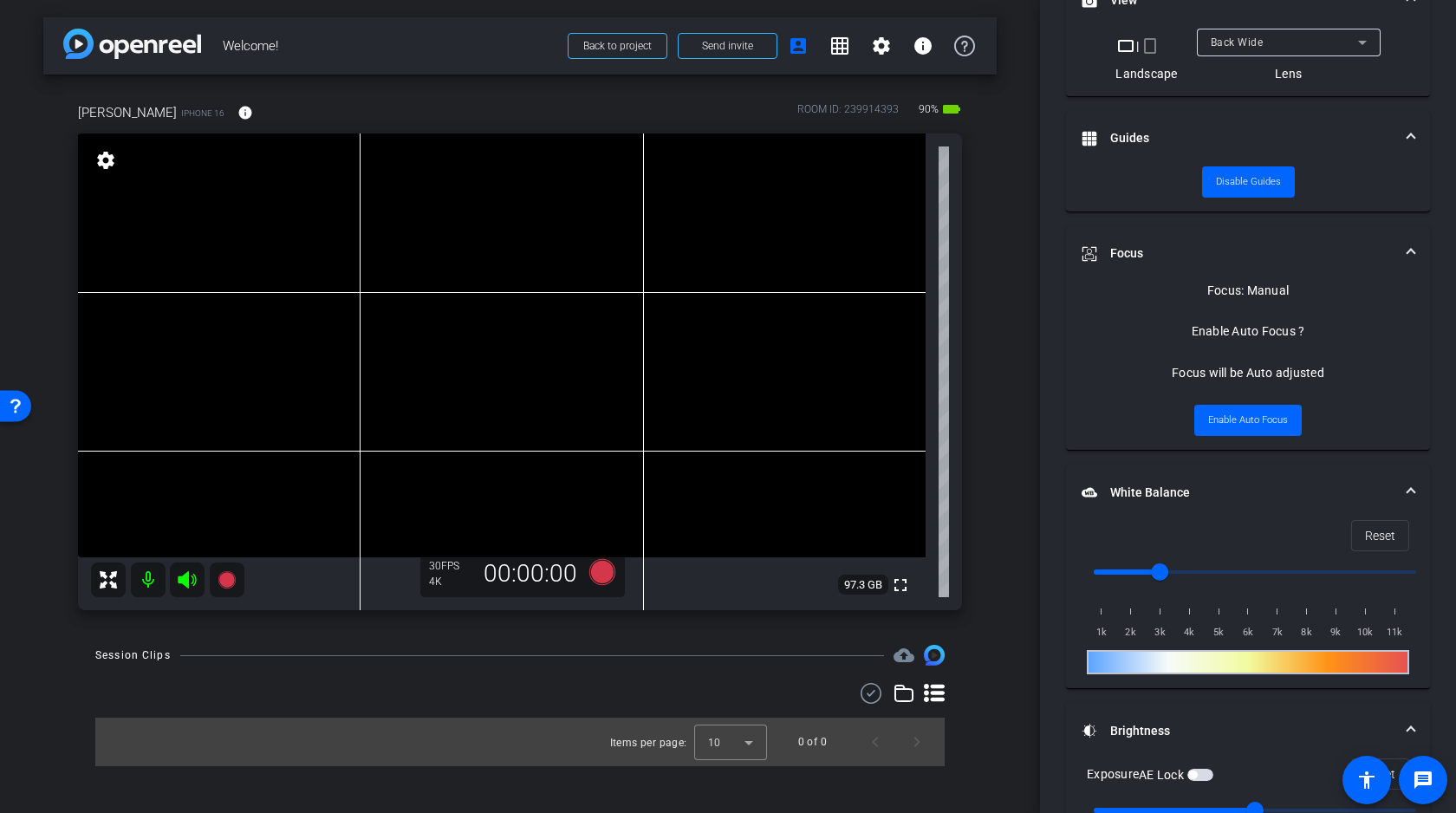
scroll to position [716, 0]
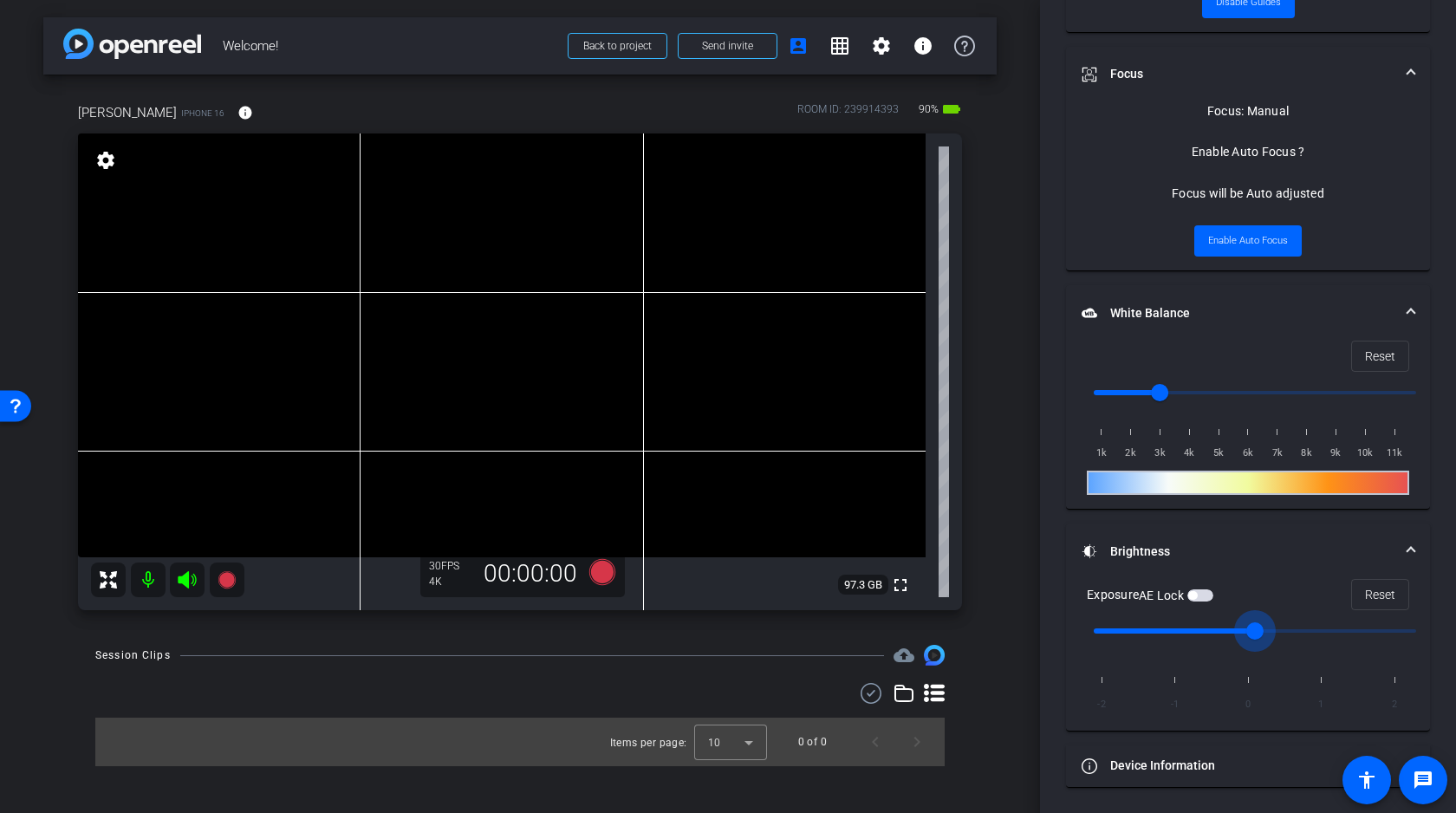
drag, startPoint x: 1251, startPoint y: 628, endPoint x: 1322, endPoint y: 628, distance: 71.0
click at [1322, 628] on input "range" at bounding box center [1255, 631] width 358 height 39
drag, startPoint x: 1330, startPoint y: 624, endPoint x: 1421, endPoint y: 630, distance: 91.2
type input "2"
click at [1421, 630] on input "range" at bounding box center [1255, 631] width 358 height 39
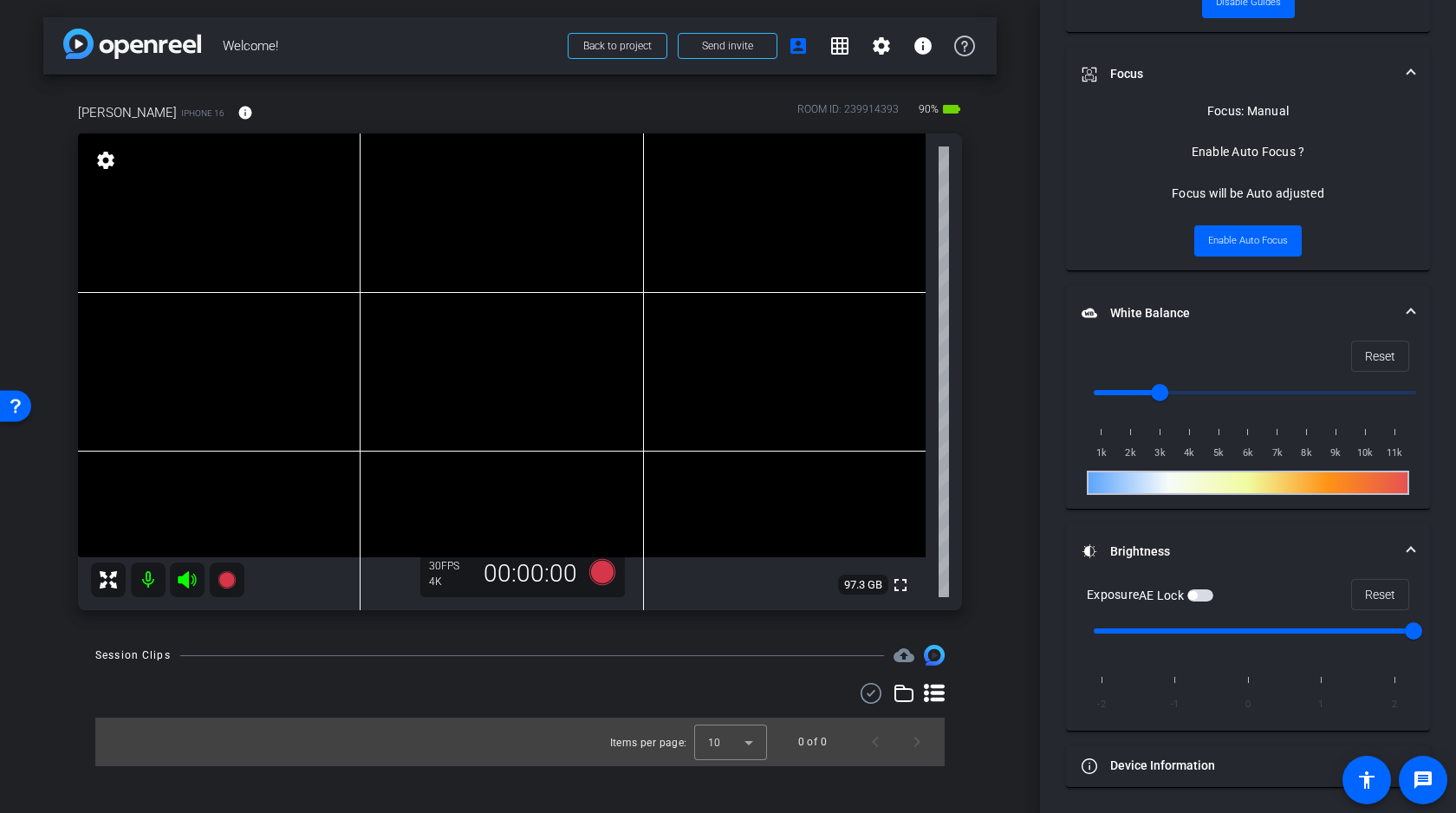
click at [422, 311] on video at bounding box center [501, 345] width 847 height 424
click at [385, 300] on video at bounding box center [501, 345] width 847 height 424
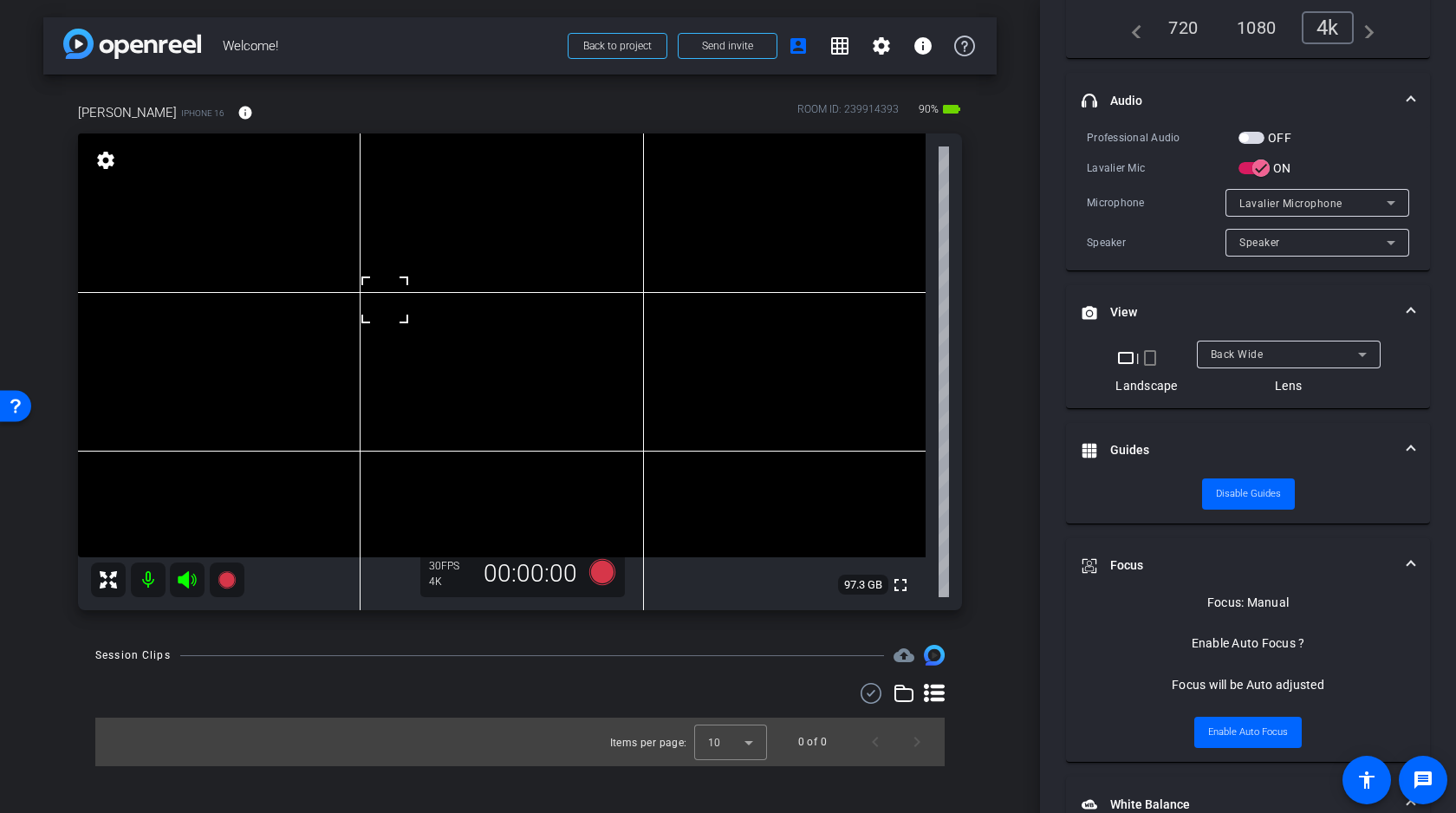
scroll to position [0, 0]
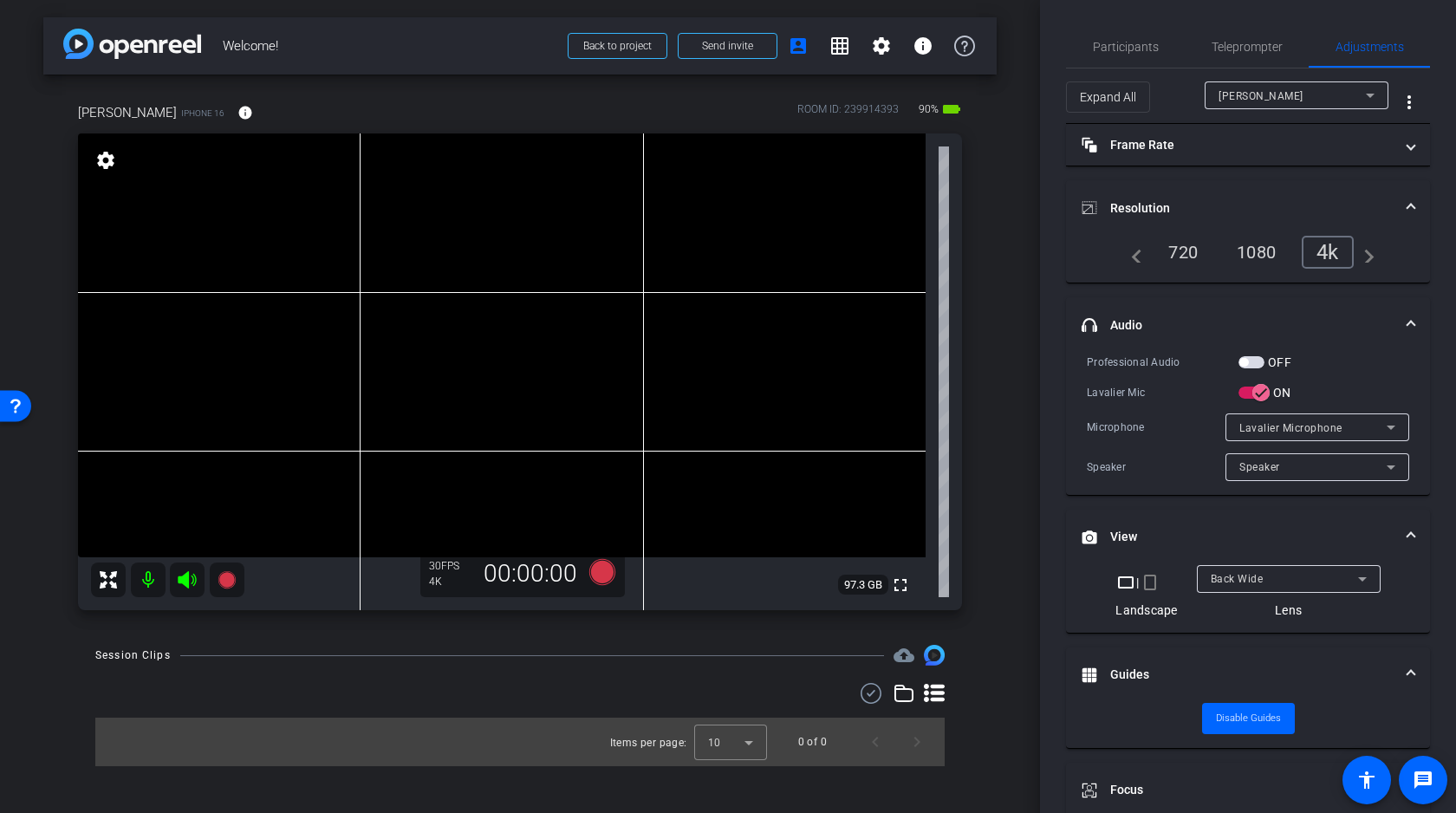
click at [1254, 362] on span "button" at bounding box center [1252, 362] width 26 height 12
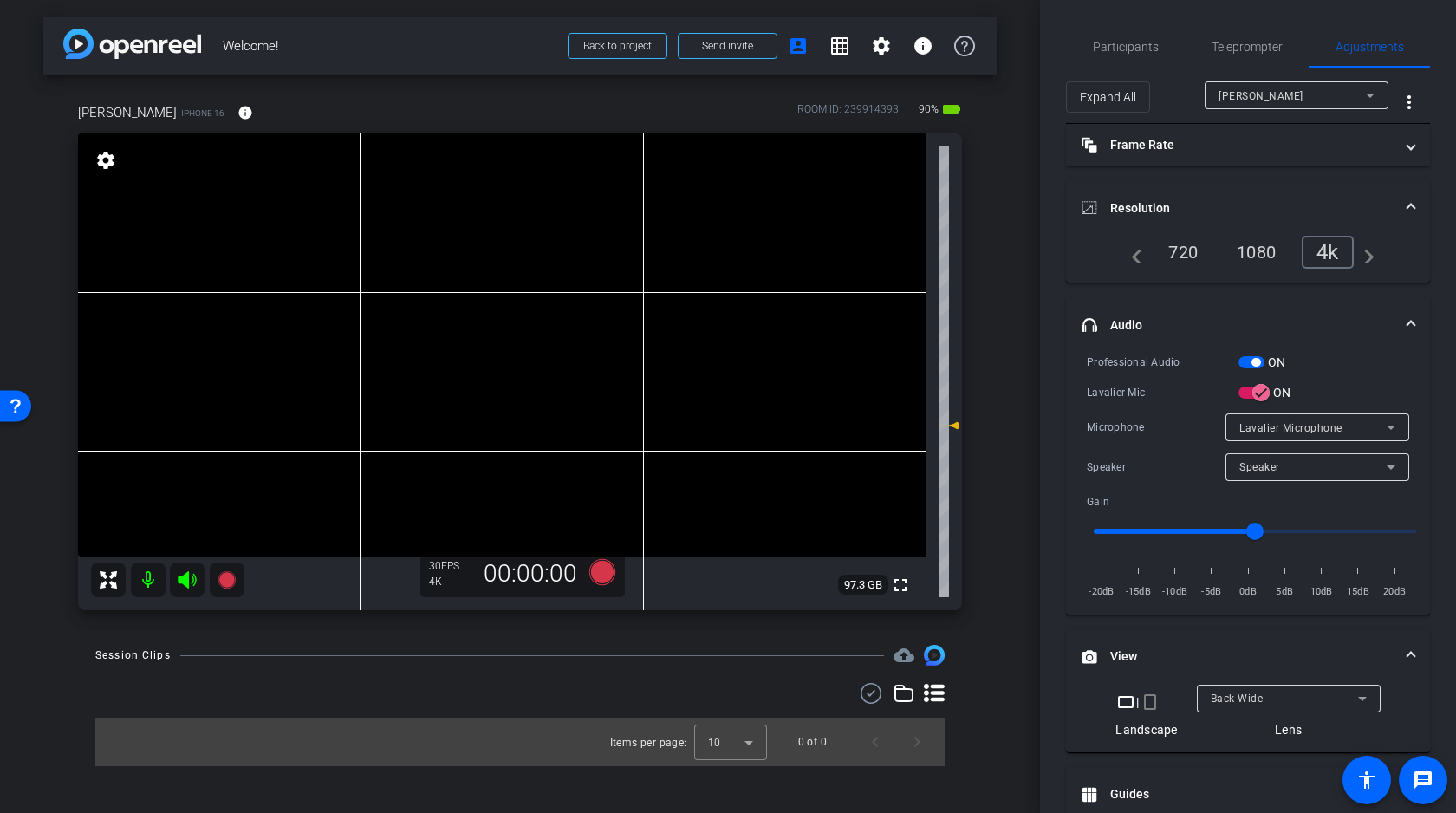
drag, startPoint x: 956, startPoint y: 370, endPoint x: 952, endPoint y: 423, distance: 53.2
click at [952, 423] on icon at bounding box center [949, 425] width 21 height 21
type input "-5"
click at [600, 578] on icon at bounding box center [603, 572] width 26 height 26
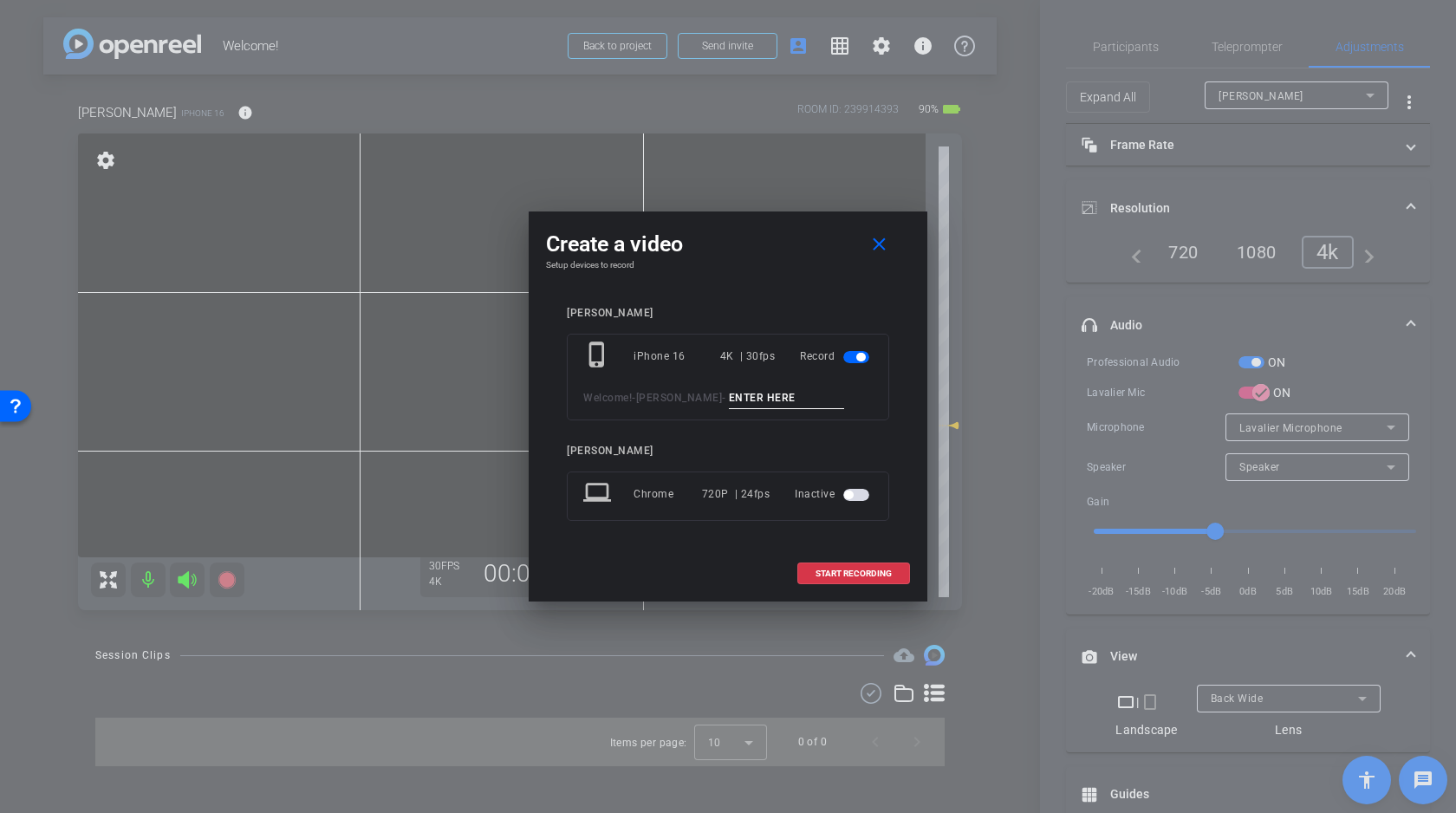
click at [729, 397] on input at bounding box center [786, 398] width 116 height 22
type input "Test"
click at [855, 573] on span "START RECORDING" at bounding box center [853, 573] width 76 height 8
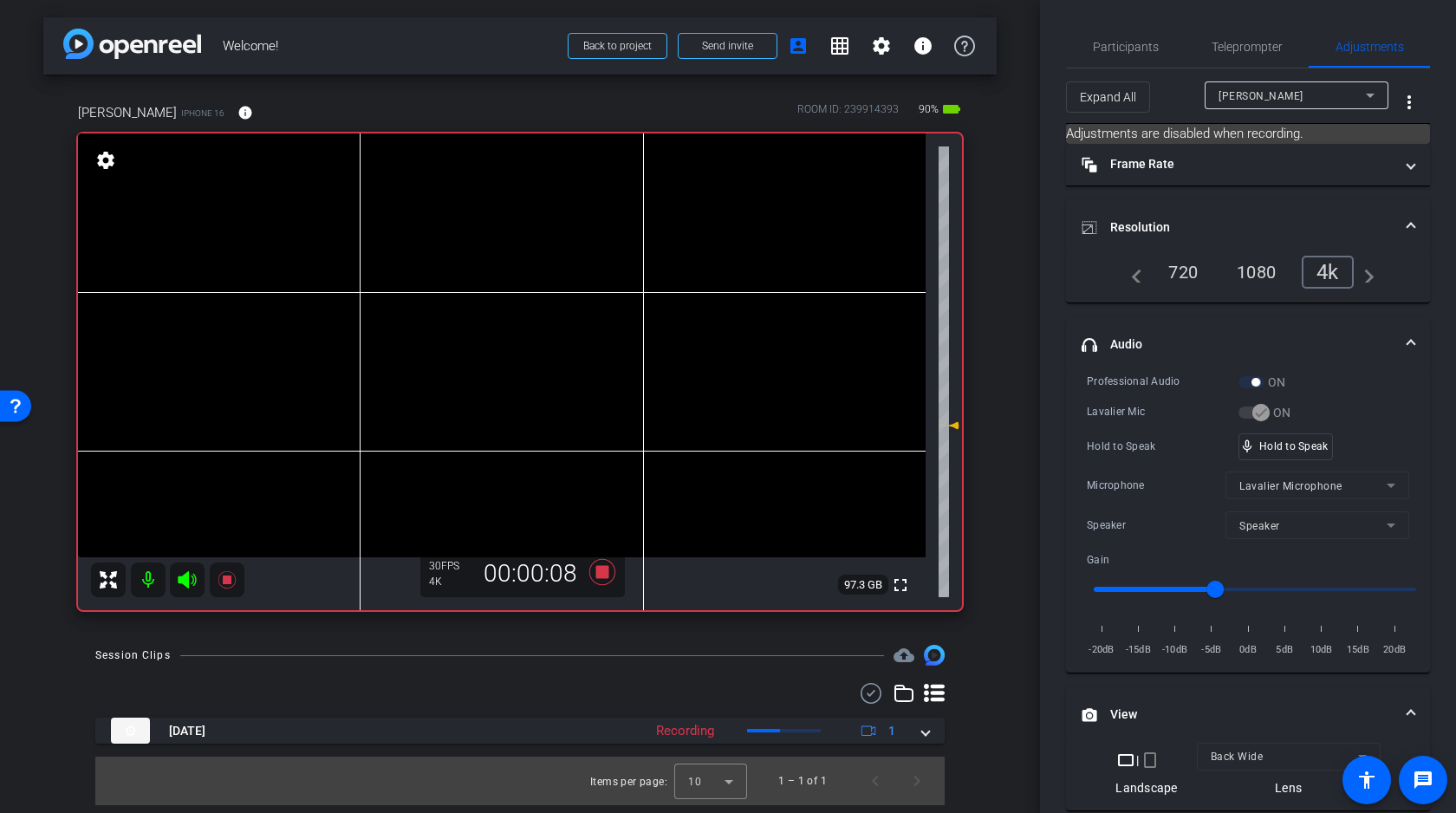
click at [185, 578] on icon at bounding box center [186, 580] width 18 height 17
click at [606, 568] on icon at bounding box center [603, 572] width 26 height 26
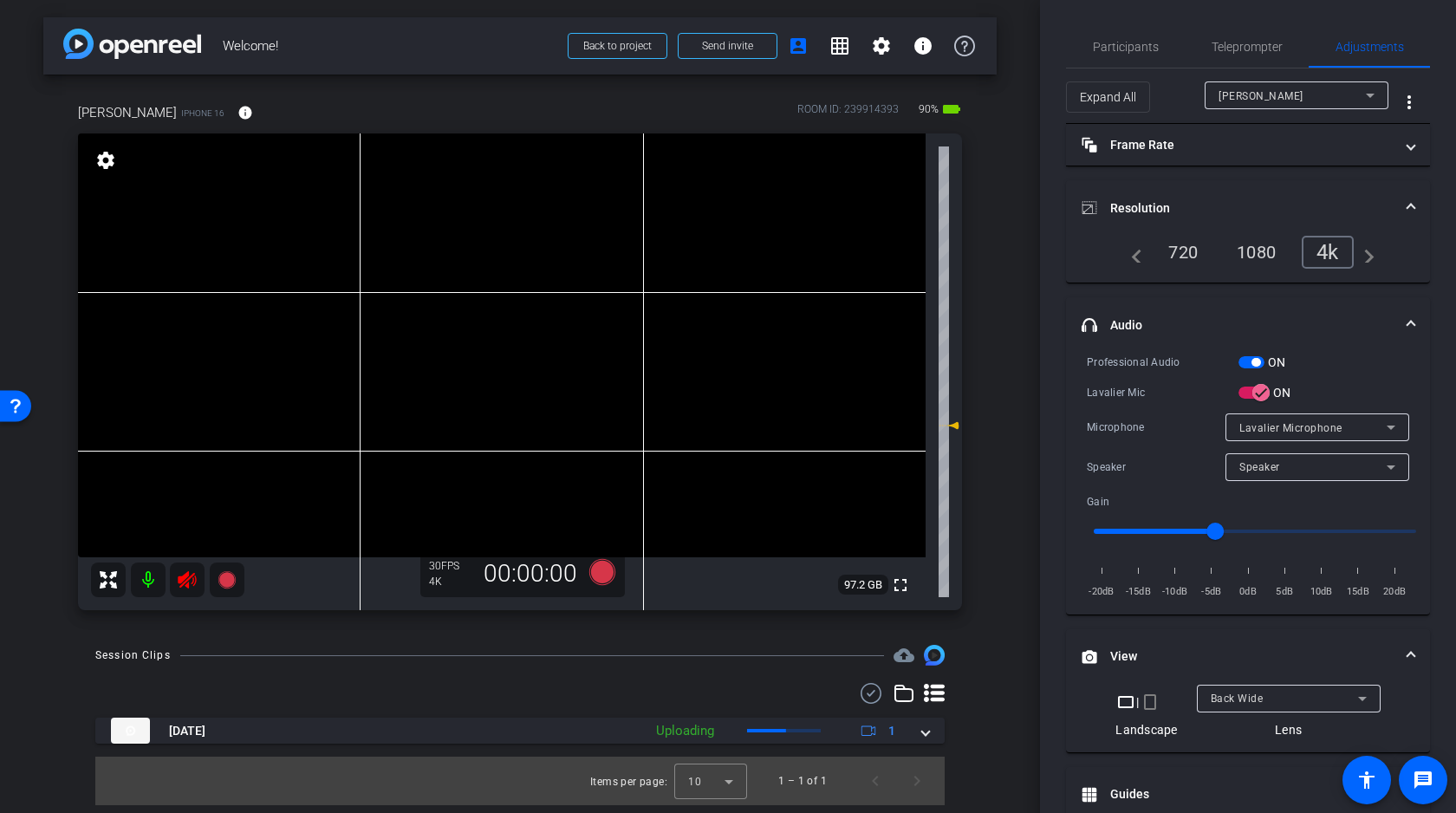
click at [190, 580] on icon at bounding box center [187, 580] width 21 height 21
click at [1263, 368] on button "ON" at bounding box center [1252, 362] width 26 height 12
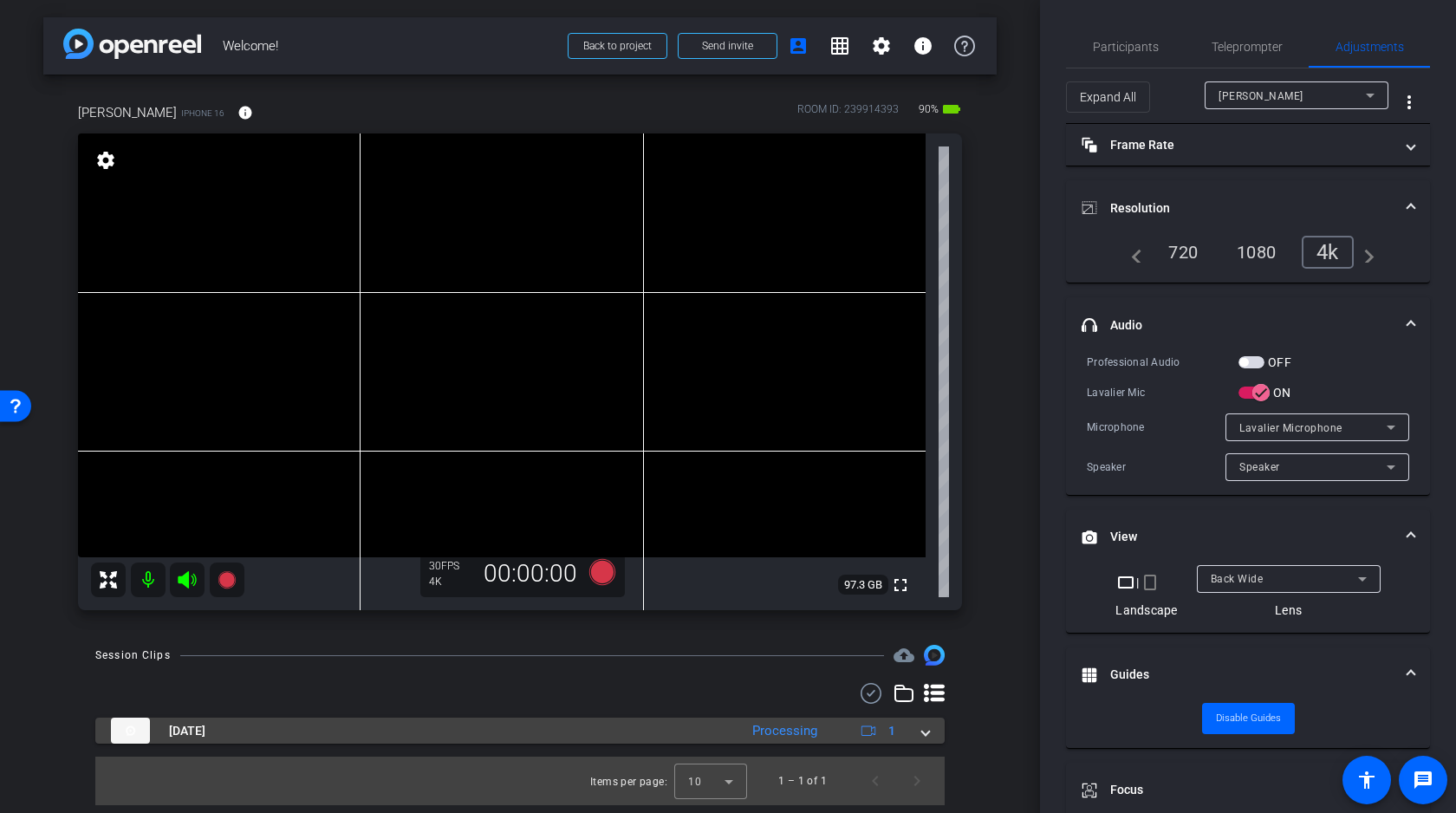
click at [925, 731] on span at bounding box center [925, 731] width 7 height 18
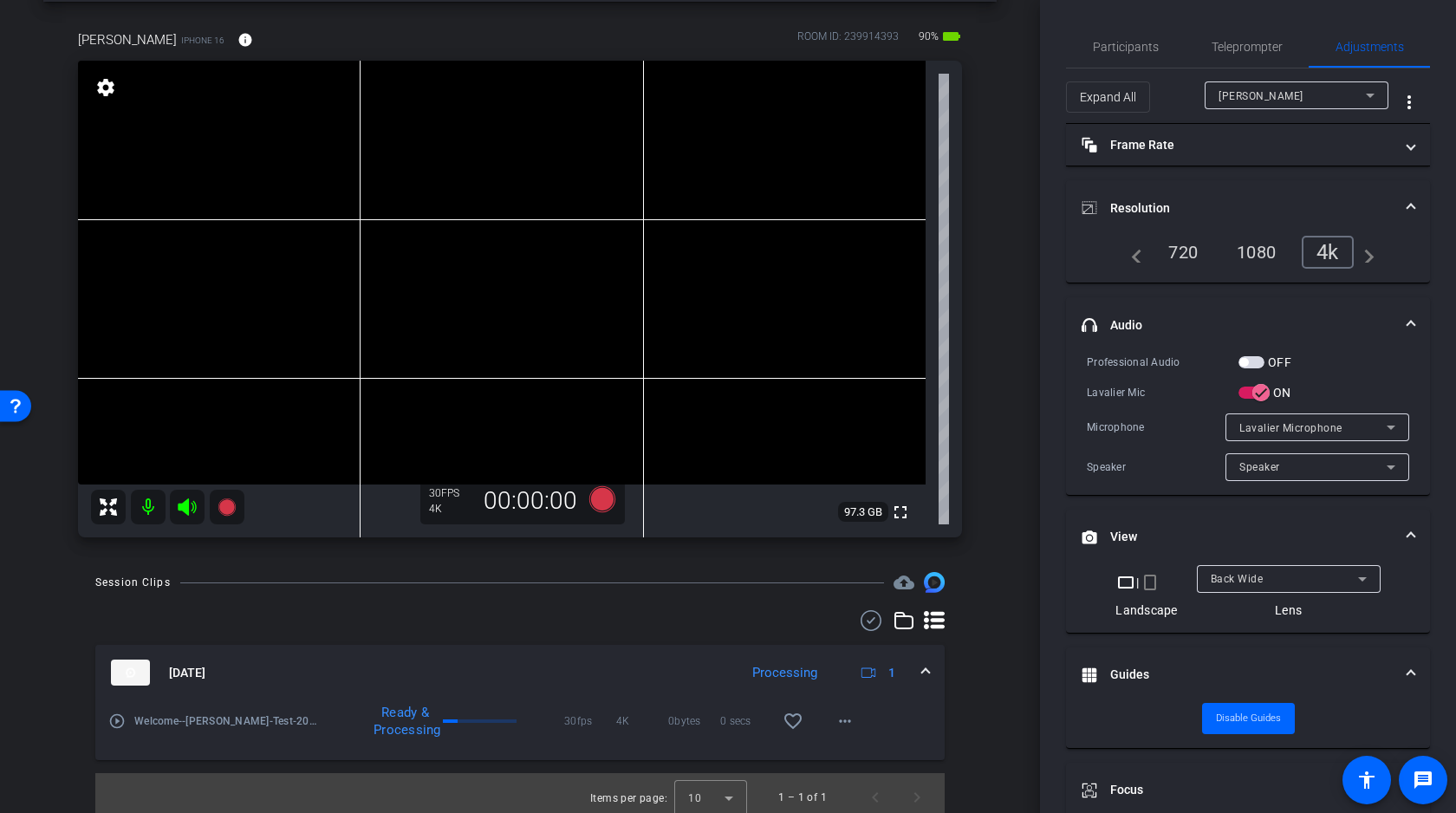
scroll to position [82, 0]
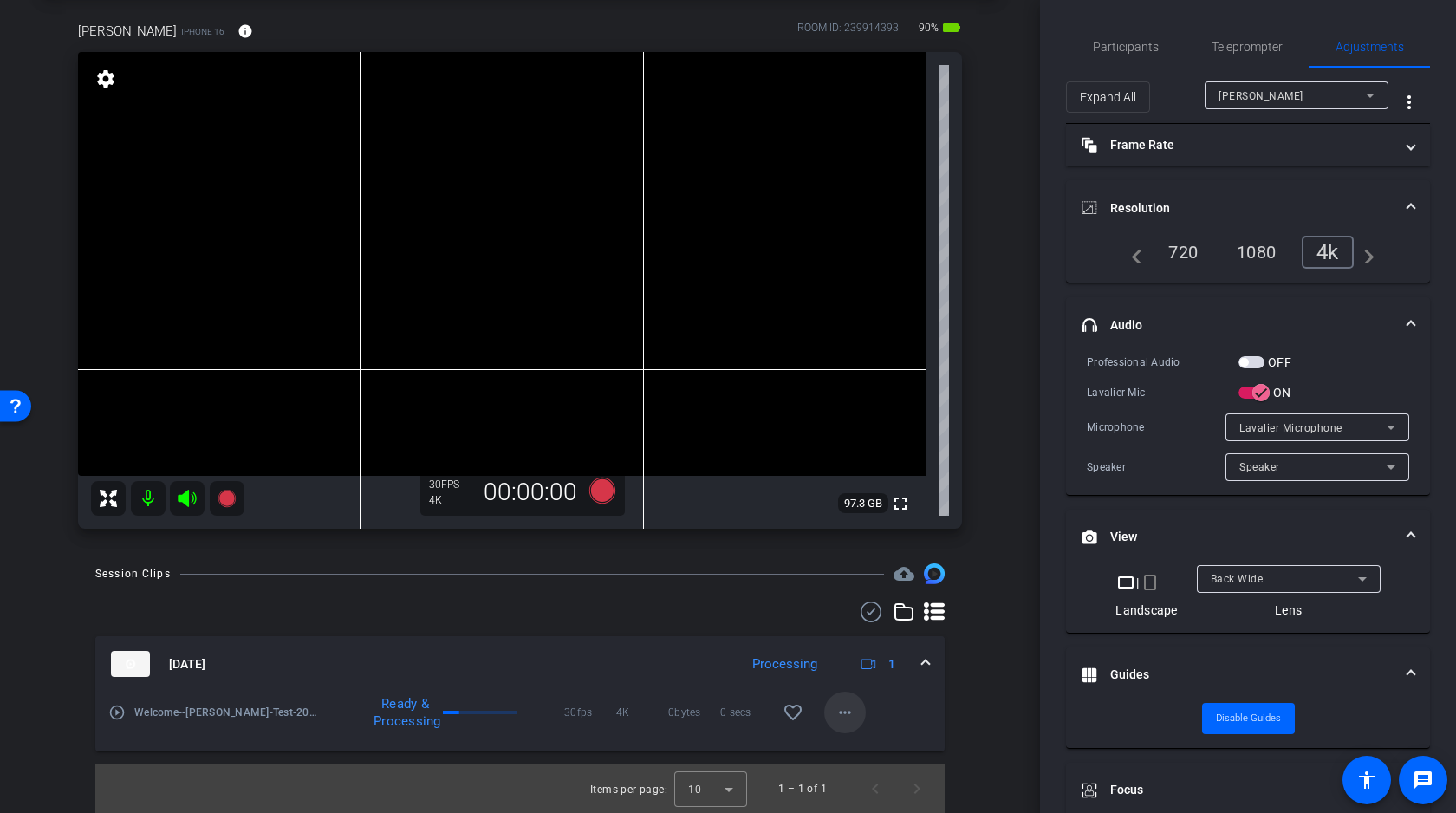
click at [842, 709] on mat-icon "more_horiz" at bounding box center [845, 712] width 21 height 21
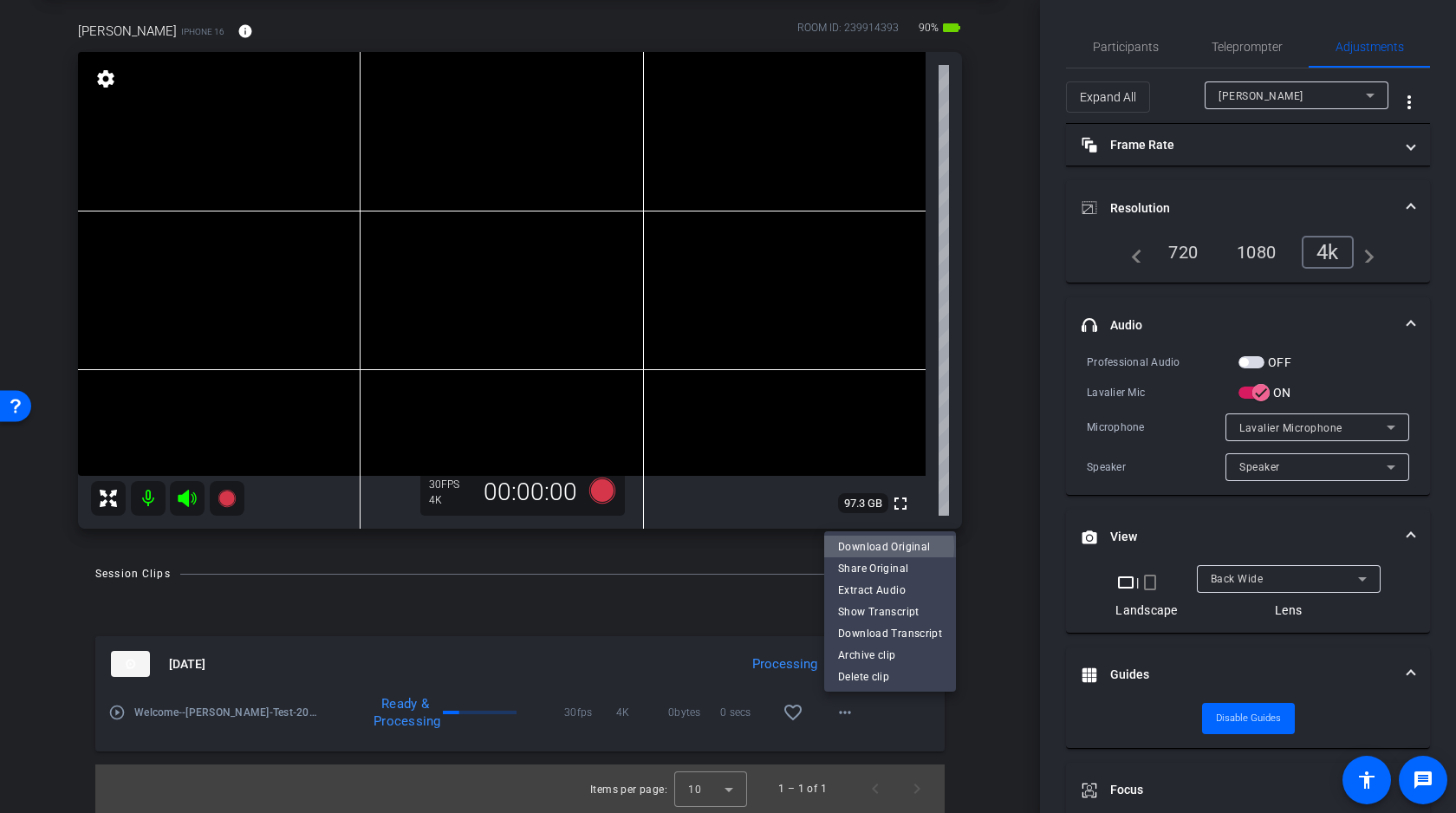
click at [883, 547] on span "Download Original" at bounding box center [890, 547] width 104 height 21
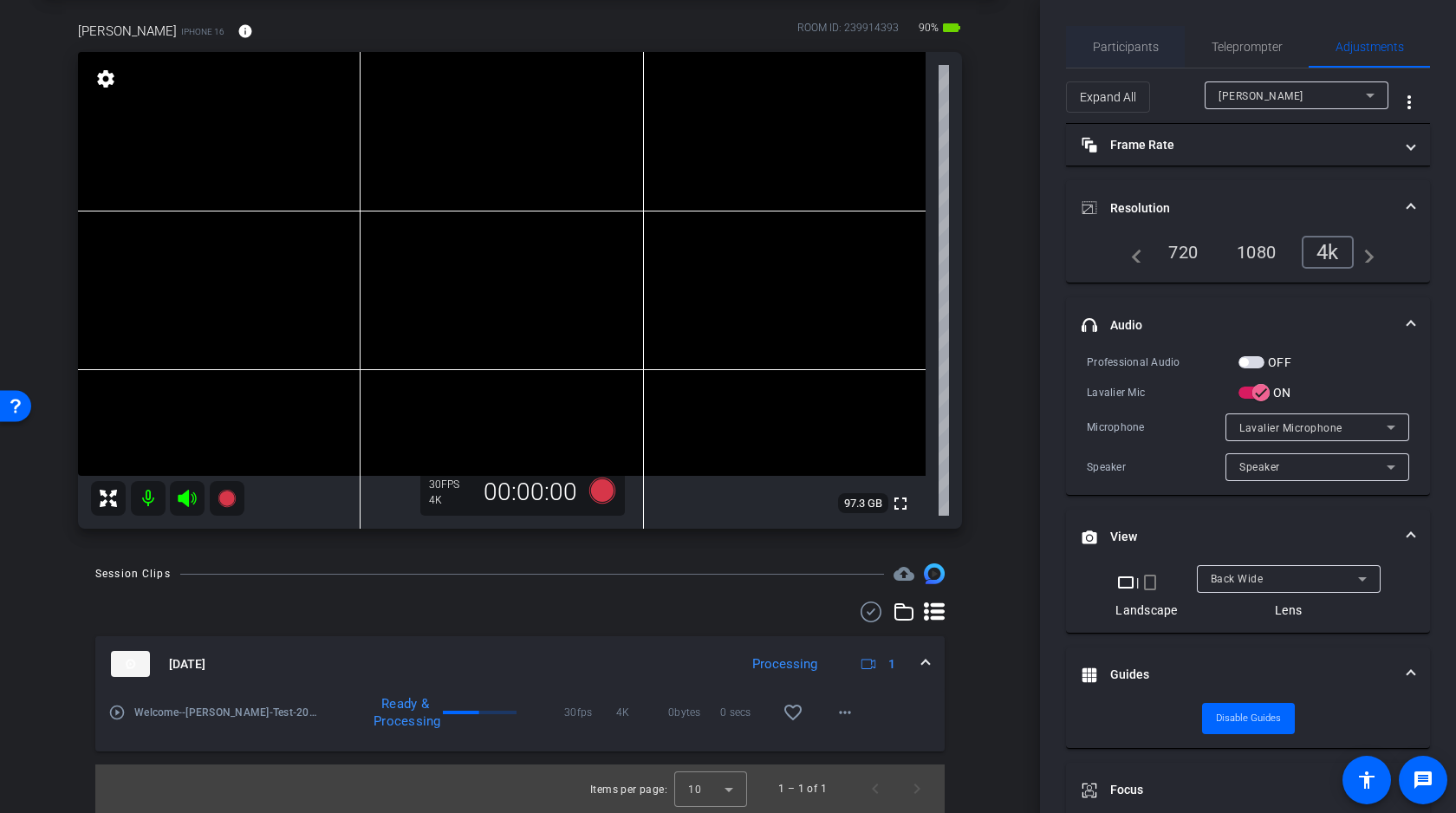
click at [1117, 54] on span "Participants" at bounding box center [1126, 47] width 66 height 41
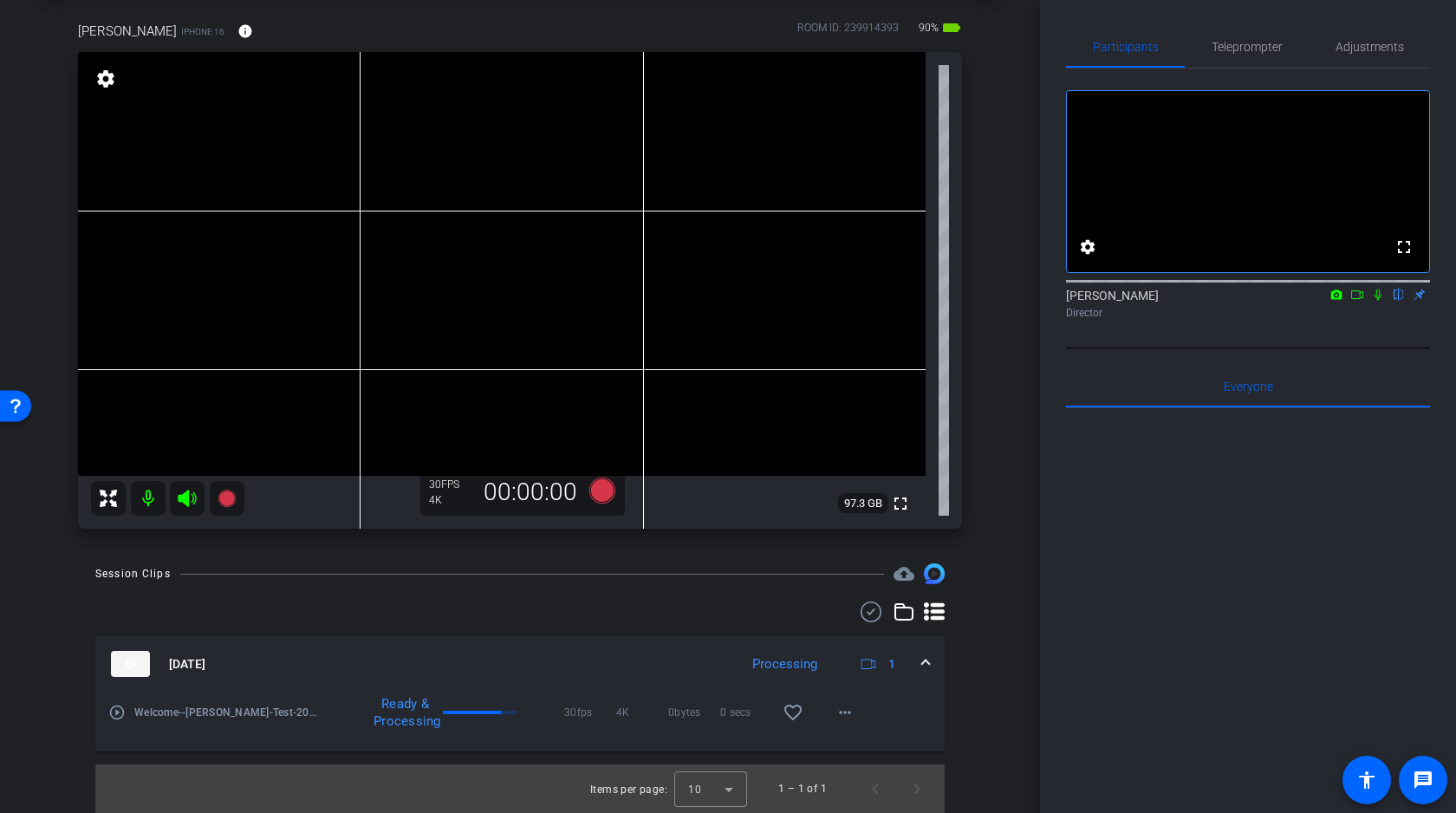
click at [1355, 301] on icon at bounding box center [1357, 295] width 14 height 12
click at [1398, 301] on icon at bounding box center [1399, 295] width 14 height 12
